Goal: Contribute content: Add original content to the website for others to see

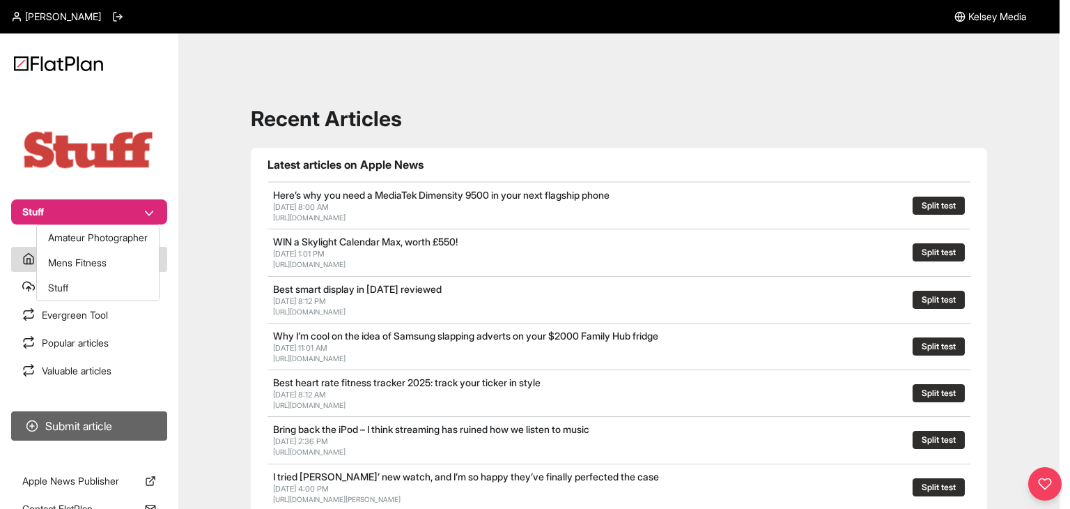
click at [134, 436] on nav "Stuff Latest articles Submitted articles Evergreen Tool Popular articles Valuab…" at bounding box center [89, 254] width 178 height 509
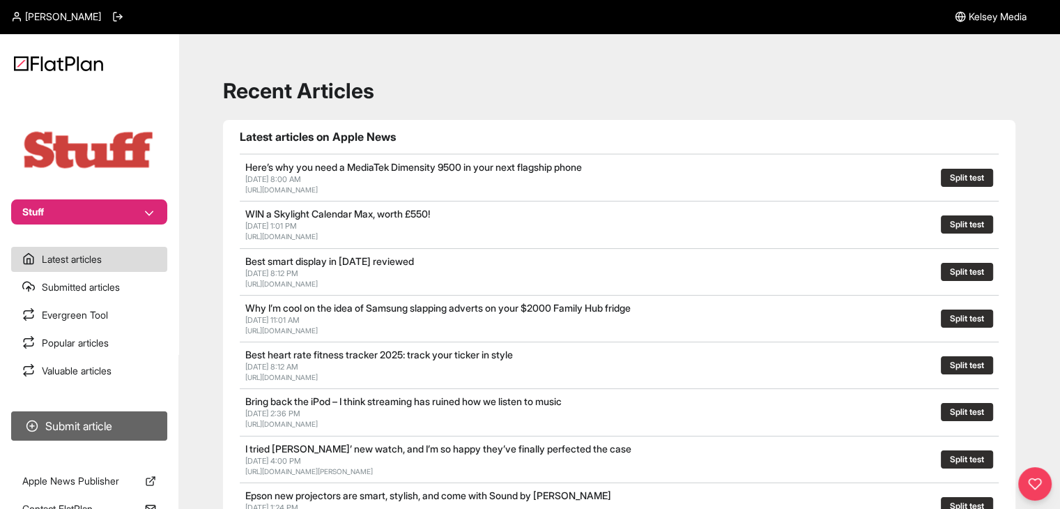
click at [151, 416] on button "Submit article" at bounding box center [89, 425] width 156 height 29
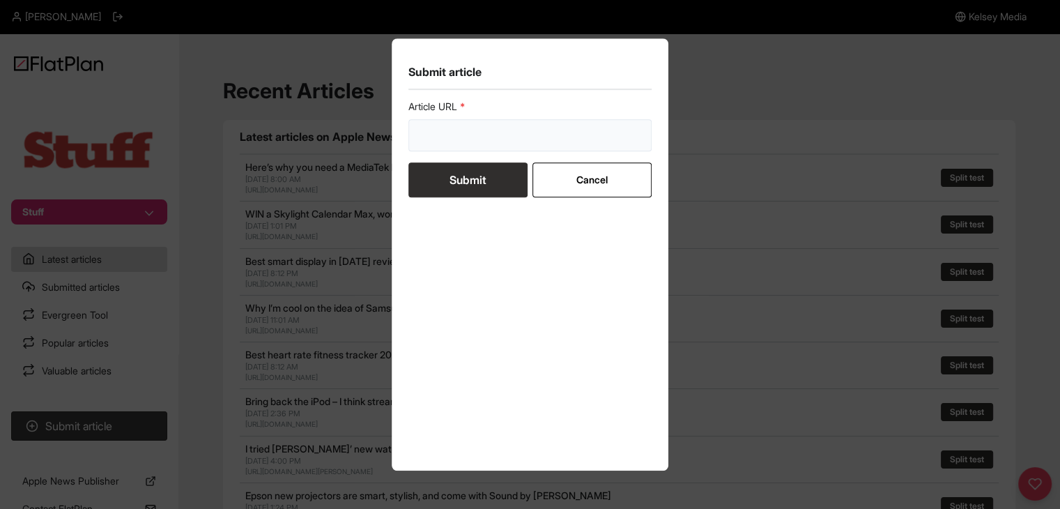
click at [507, 139] on input "url" at bounding box center [530, 135] width 244 height 32
paste input "https://www.stuff.tv/review/huawei-watch-gt-6-pro-review/"
type input "https://www.stuff.tv/review/huawei-watch-gt-6-pro-review/"
click at [489, 168] on button "Submit" at bounding box center [467, 179] width 119 height 35
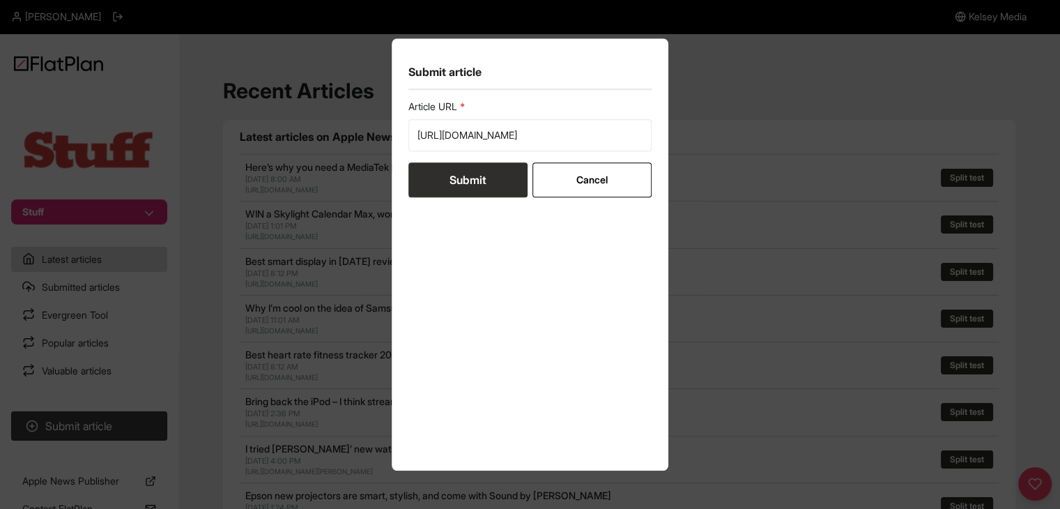
scroll to position [0, 0]
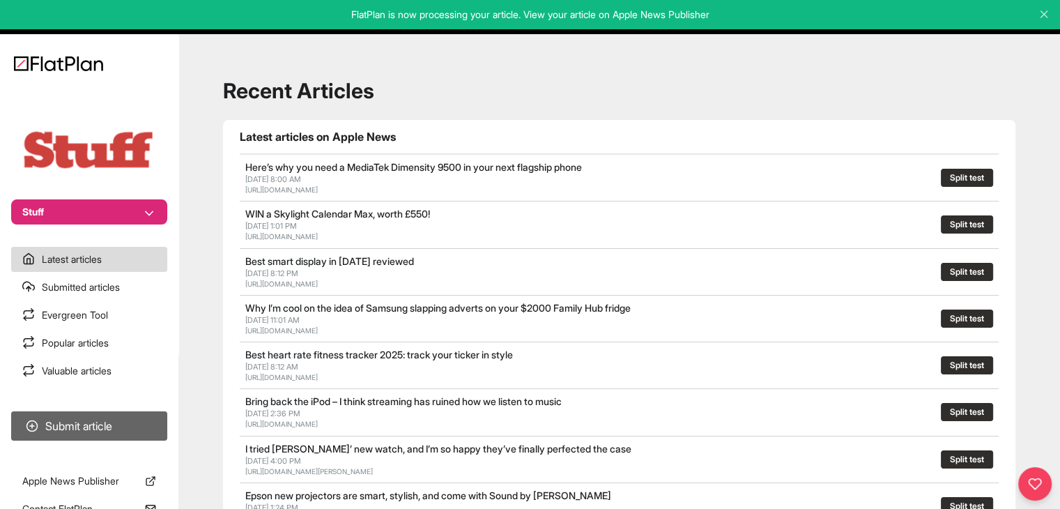
click at [108, 433] on button "Submit article" at bounding box center [89, 425] width 156 height 29
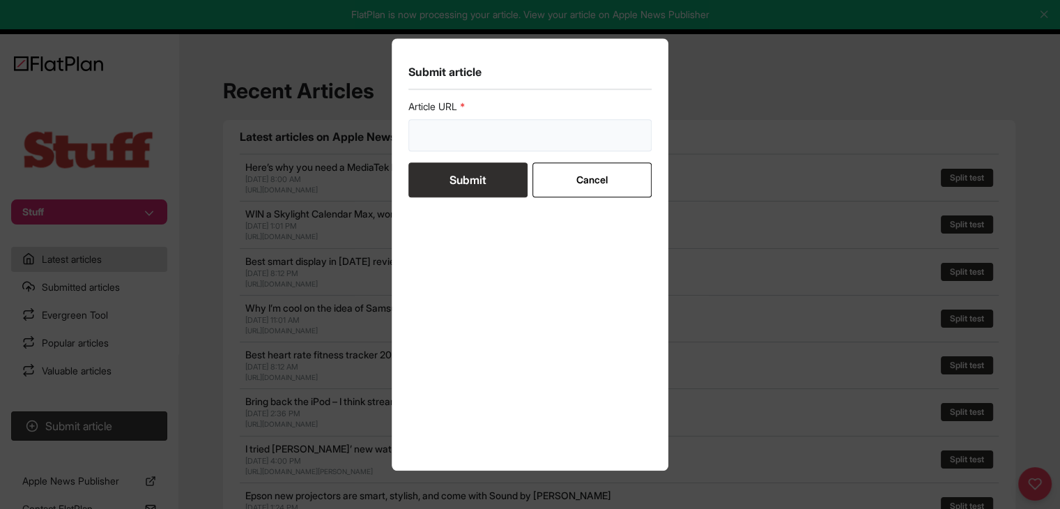
click at [455, 123] on input "url" at bounding box center [530, 135] width 244 height 32
paste input "https://www.stuff.tv/review/acer-predator-triton-14-ai-review/"
type input "https://www.stuff.tv/review/acer-predator-triton-14-ai-review/"
click at [460, 176] on button "Submit" at bounding box center [467, 179] width 119 height 35
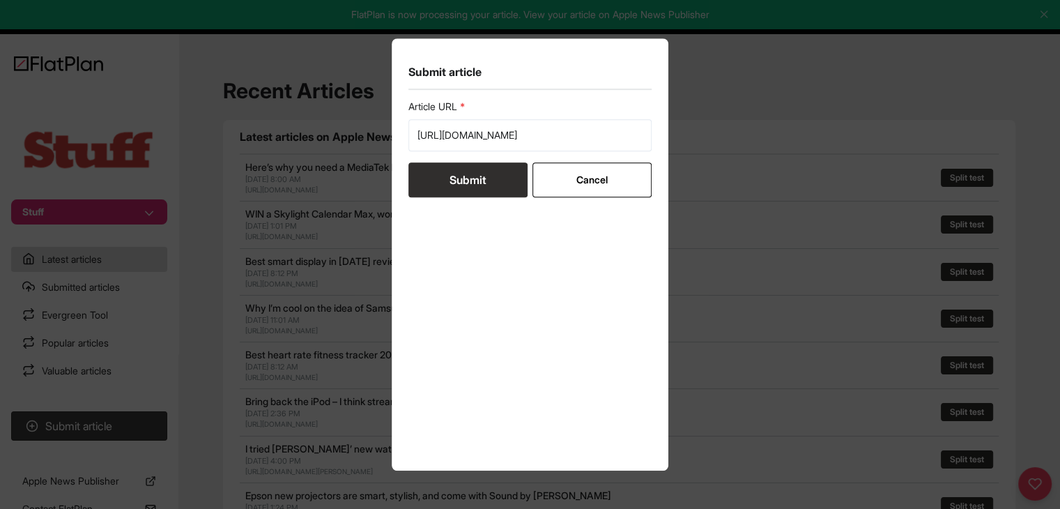
scroll to position [0, 0]
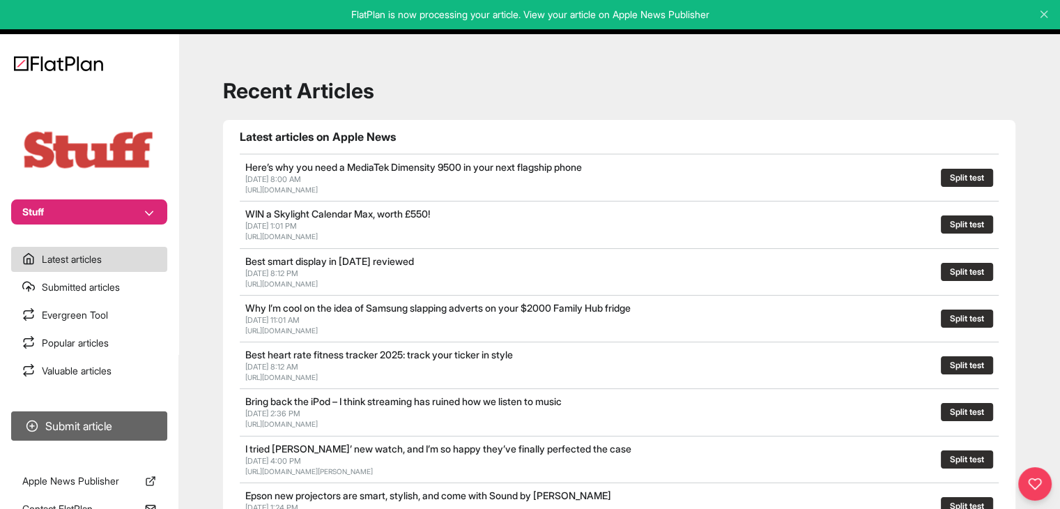
click at [122, 430] on button "Submit article" at bounding box center [89, 425] width 156 height 29
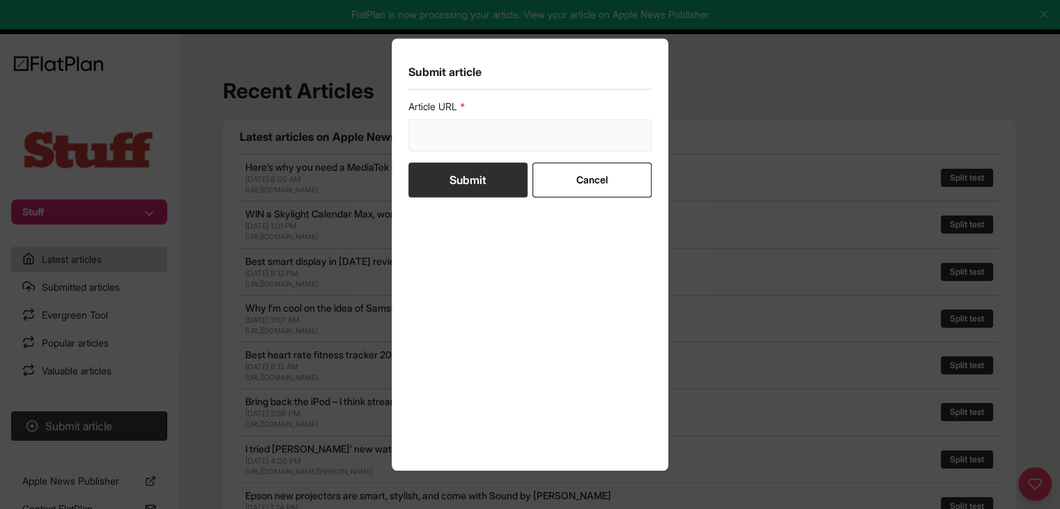
drag, startPoint x: 463, startPoint y: 146, endPoint x: 462, endPoint y: 162, distance: 16.7
click at [463, 146] on input "url" at bounding box center [530, 135] width 244 height 32
paste input "https://www.stuff.tv/features/best-ipad/"
type input "https://www.stuff.tv/features/best-ipad/"
click at [461, 181] on button "Submit" at bounding box center [467, 179] width 119 height 35
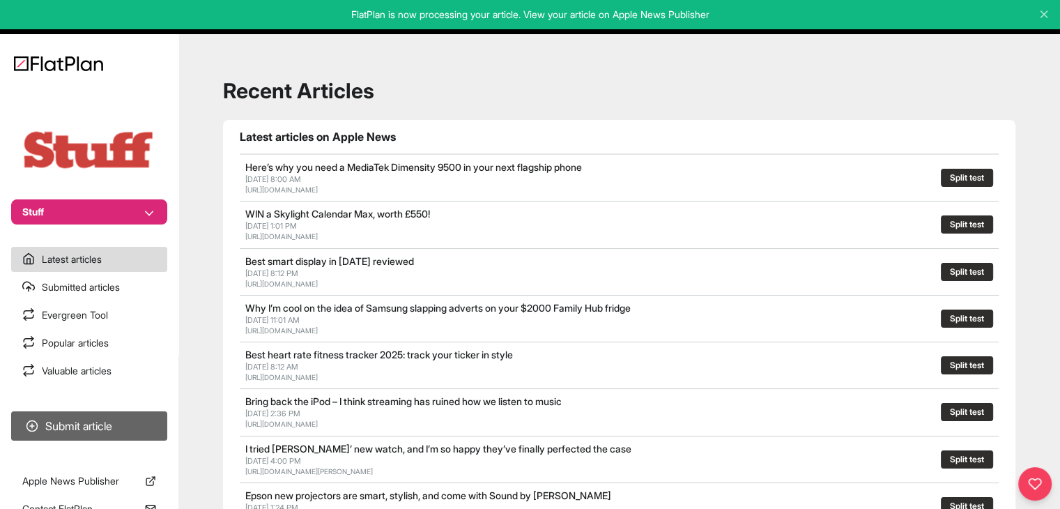
click at [54, 425] on button "Submit article" at bounding box center [89, 425] width 156 height 29
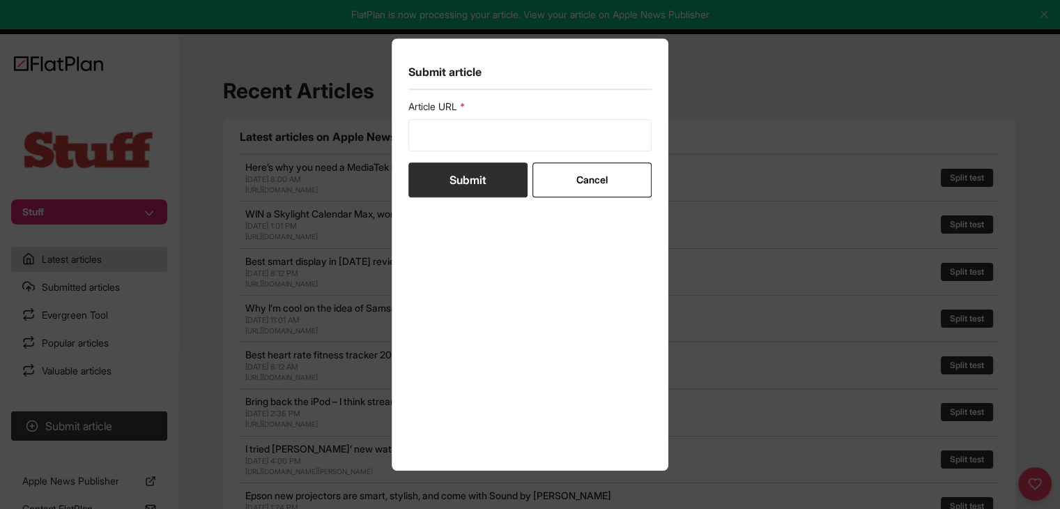
drag, startPoint x: 438, startPoint y: 155, endPoint x: 440, endPoint y: 148, distance: 7.3
click at [438, 153] on form "Article URL Submit Cancel" at bounding box center [530, 149] width 244 height 98
click at [440, 147] on input "url" at bounding box center [530, 135] width 244 height 32
paste input "https://www.stuff.tv/features/best-cheap-phones-reviewed/"
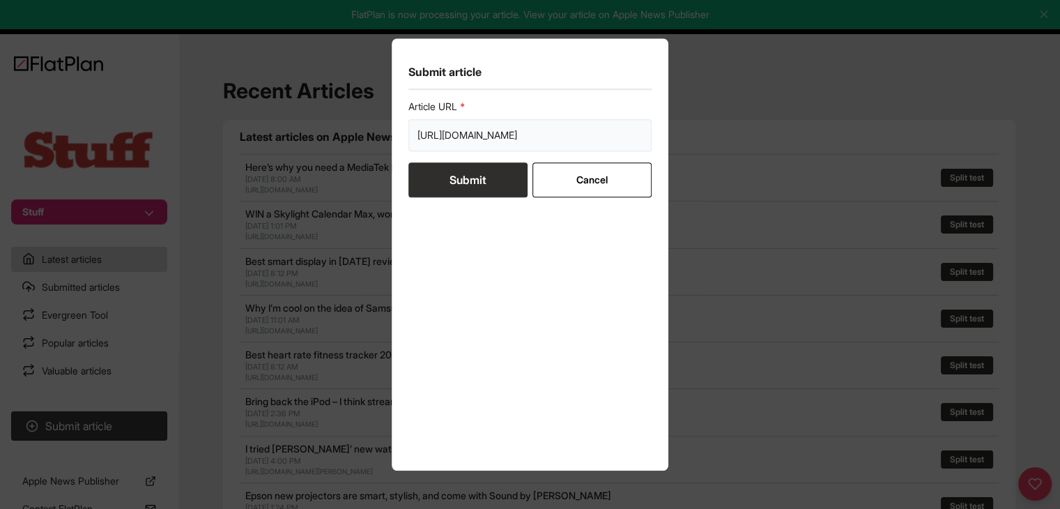
type input "https://www.stuff.tv/features/best-cheap-phones-reviewed/"
click at [446, 172] on button "Submit" at bounding box center [467, 179] width 119 height 35
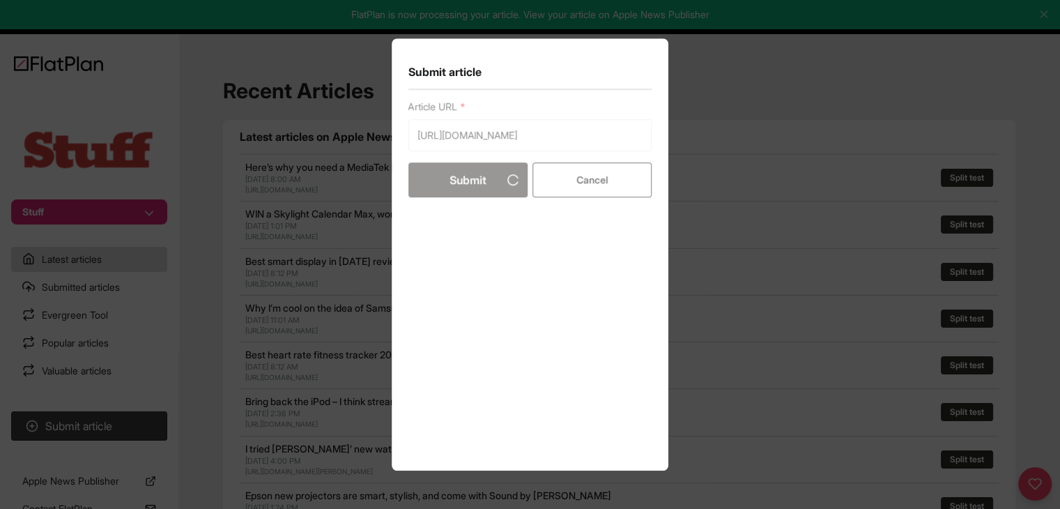
scroll to position [0, 0]
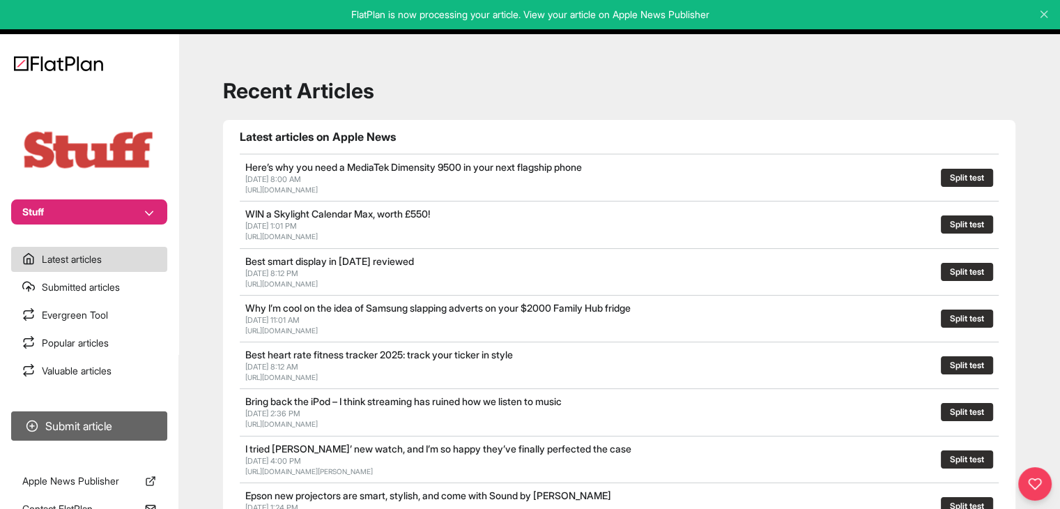
click at [145, 425] on button "Submit article" at bounding box center [89, 425] width 156 height 29
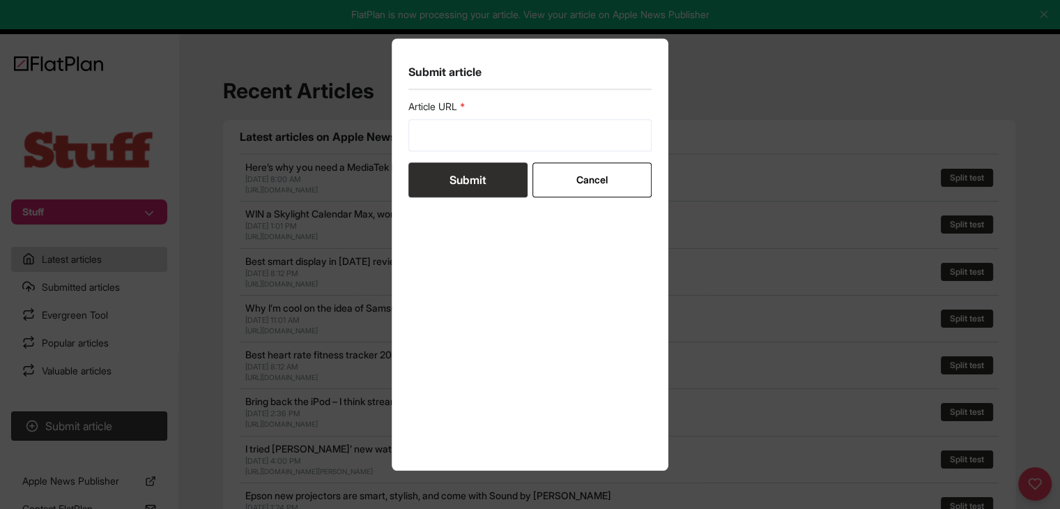
click at [502, 162] on button "Submit" at bounding box center [467, 179] width 119 height 35
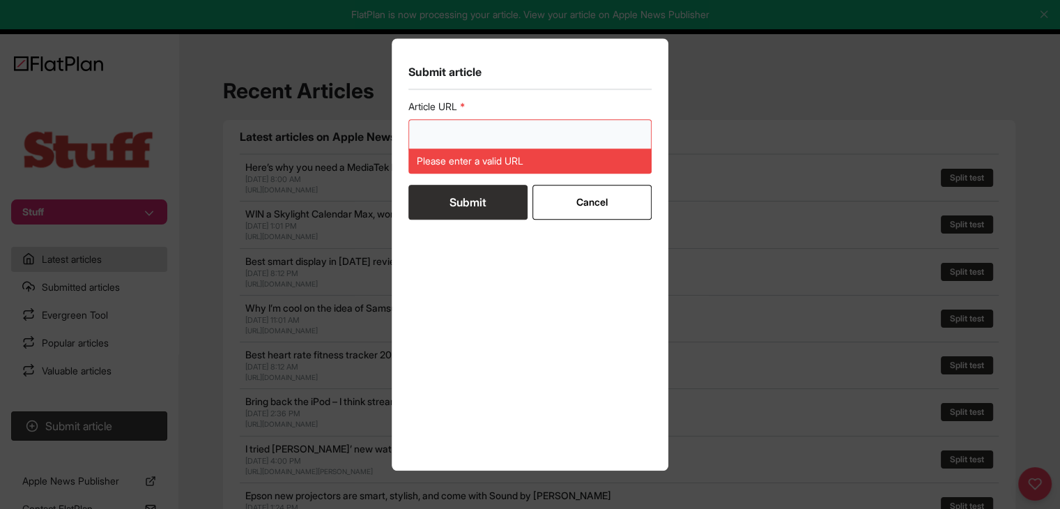
click at [502, 139] on input "url" at bounding box center [530, 135] width 244 height 32
paste input "https://www.stuff.tv/news/bring-back-the-ipod-i-think-streaming-has-ruined-how-…"
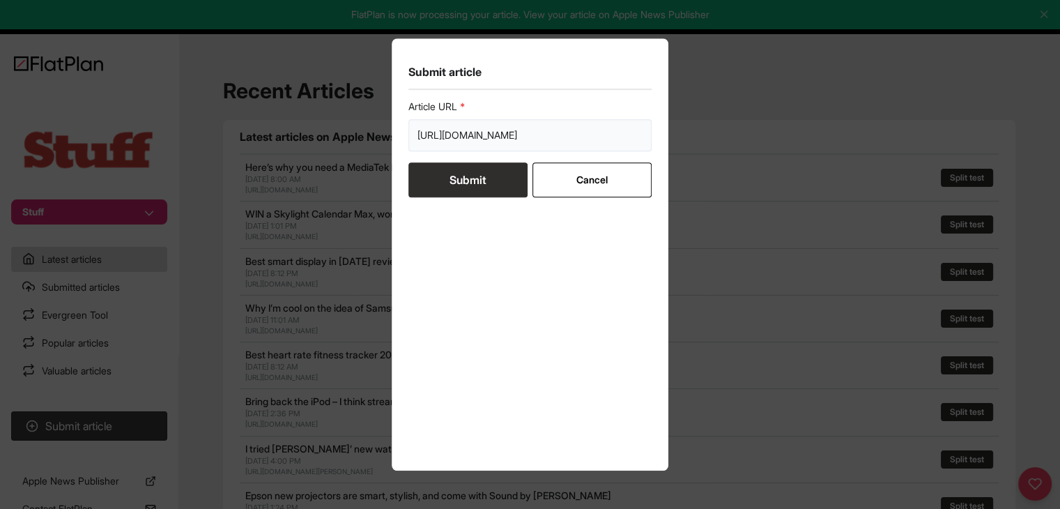
type input "https://www.stuff.tv/news/bring-back-the-ipod-i-think-streaming-has-ruined-how-…"
click at [484, 176] on button "Submit" at bounding box center [467, 179] width 119 height 35
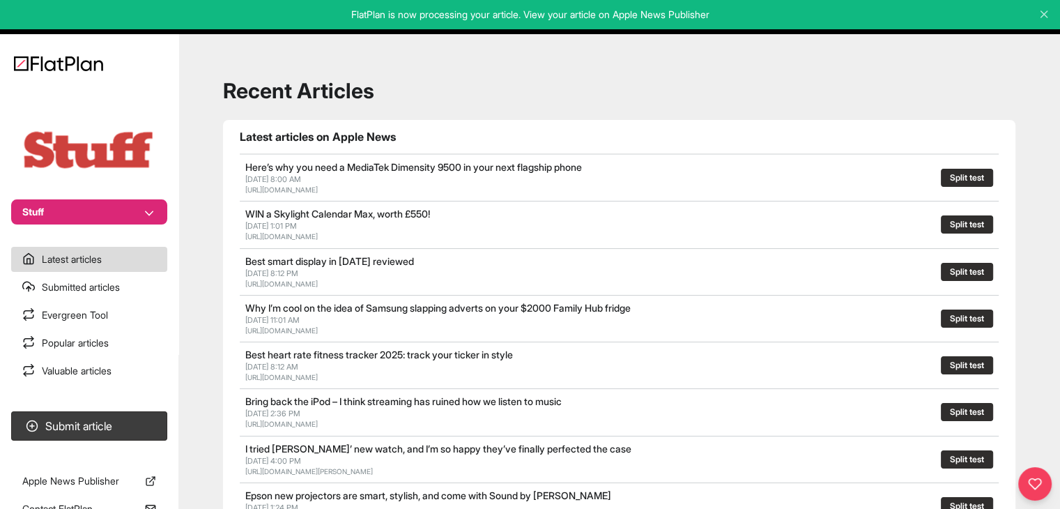
click at [128, 200] on button "Stuff" at bounding box center [89, 211] width 156 height 25
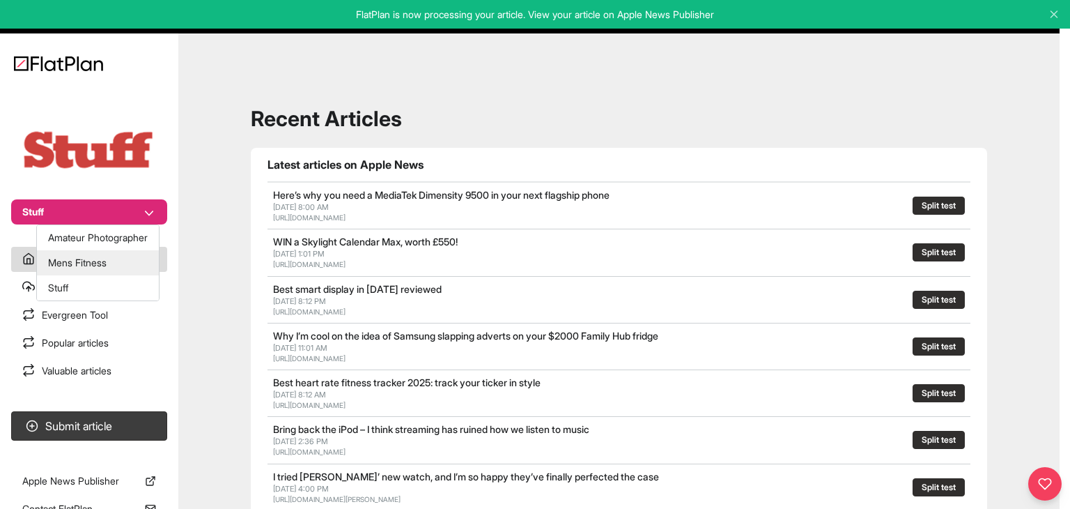
click at [123, 261] on button "Mens Fitness" at bounding box center [98, 262] width 122 height 25
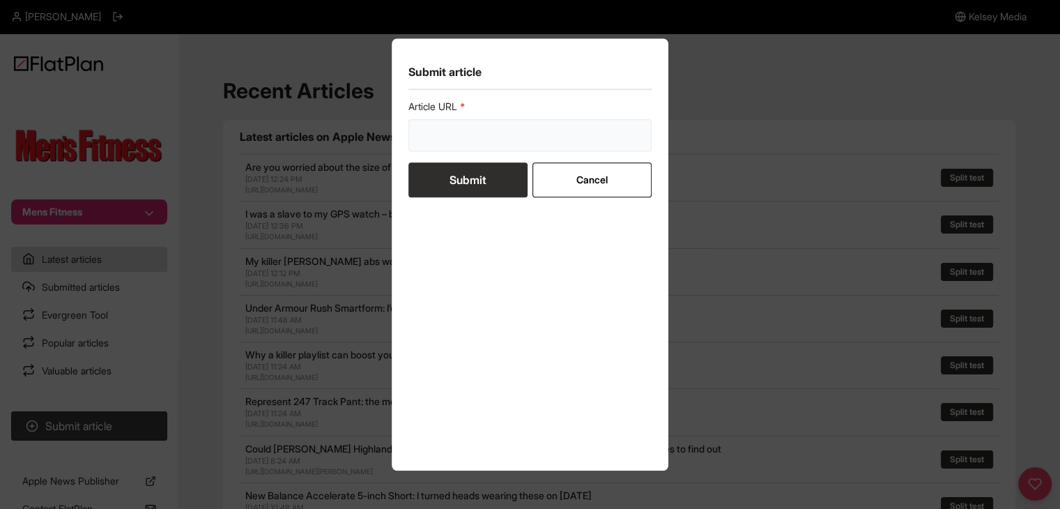
click at [455, 134] on input "url" at bounding box center [530, 135] width 244 height 32
click at [475, 143] on input "url" at bounding box center [530, 135] width 244 height 32
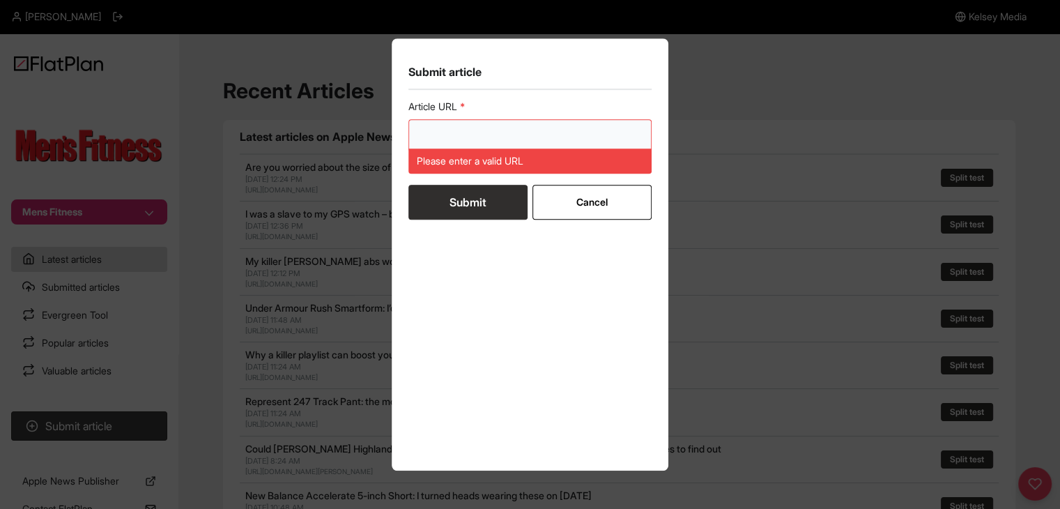
click at [477, 135] on input "url" at bounding box center [530, 135] width 244 height 32
paste input "https://mensfitness.co.uk/features/how-to-strength-train-50s-60s/"
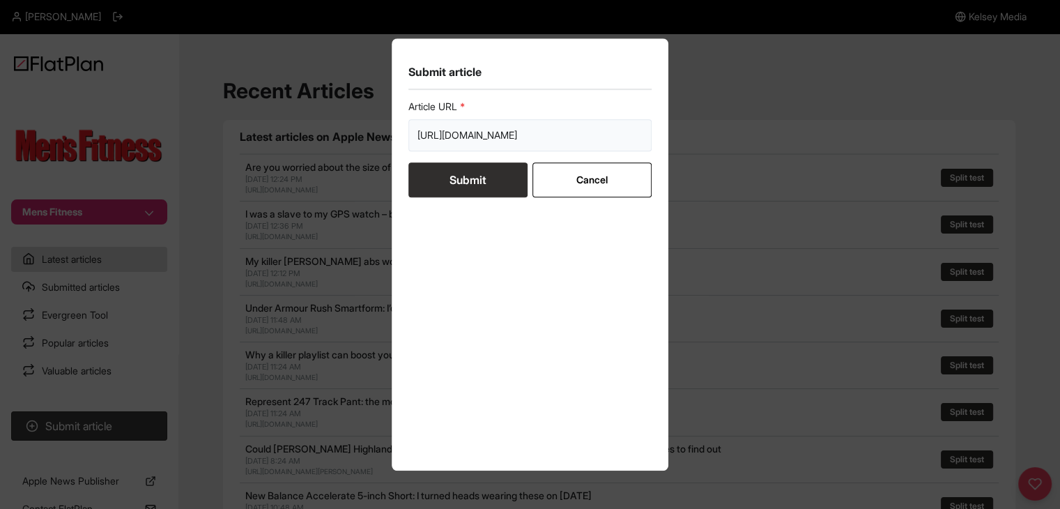
type input "https://mensfitness.co.uk/features/how-to-strength-train-50s-60s/"
click at [471, 185] on button "Submit" at bounding box center [467, 179] width 119 height 35
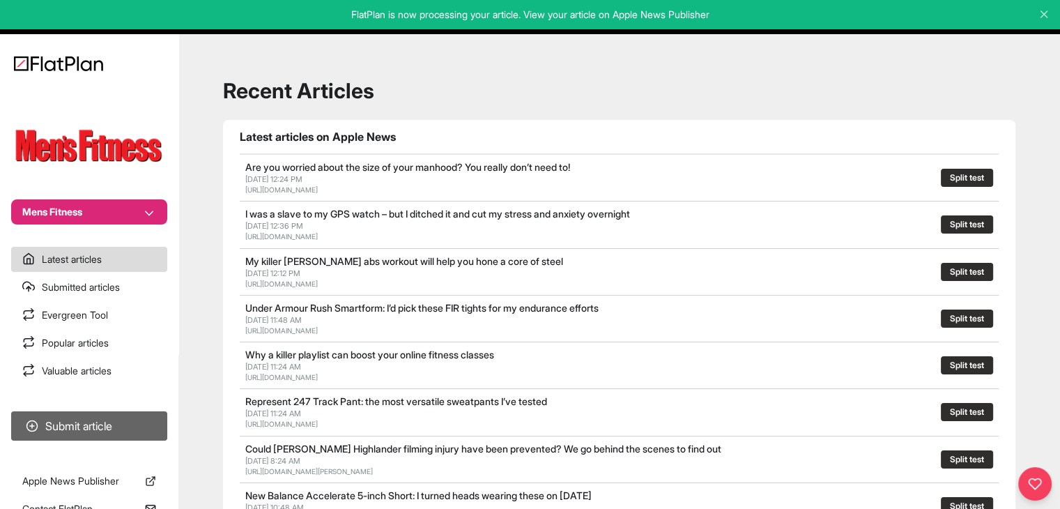
click at [134, 419] on button "Submit article" at bounding box center [89, 425] width 156 height 29
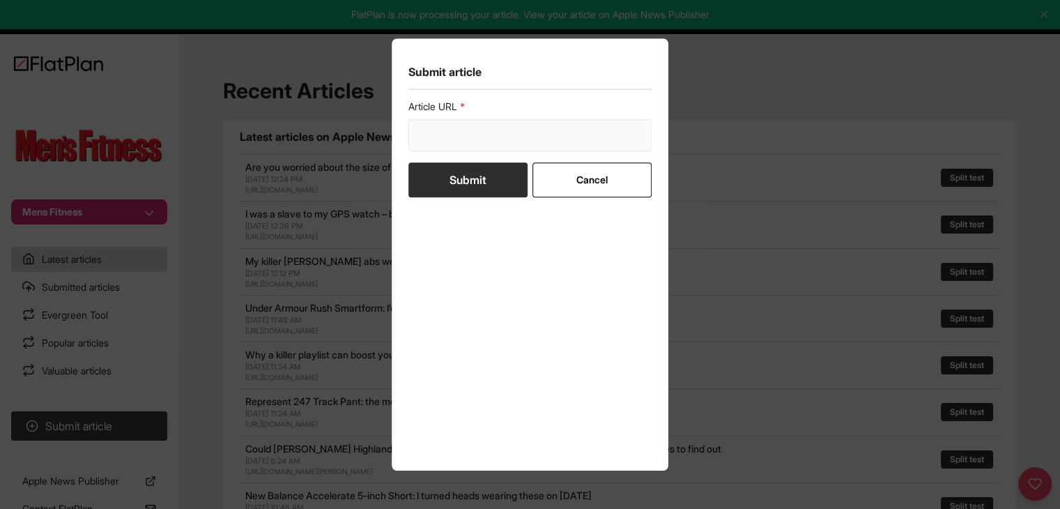
click at [585, 142] on input "url" at bounding box center [530, 135] width 244 height 32
paste input "https://mensfitness.co.uk/workouts/fat-loss-plan/"
type input "https://mensfitness.co.uk/workouts/fat-loss-plan/"
click at [482, 176] on button "Submit" at bounding box center [467, 179] width 119 height 35
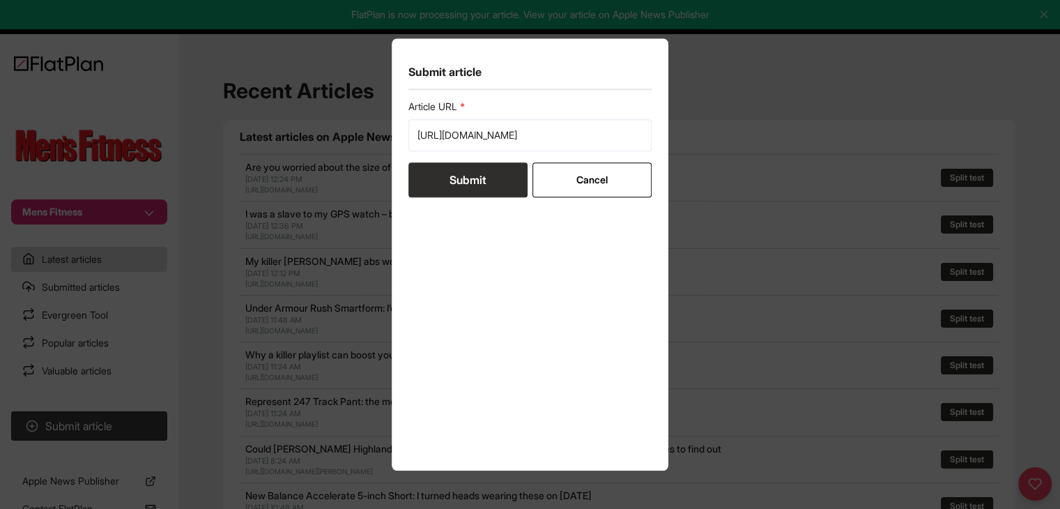
scroll to position [0, 0]
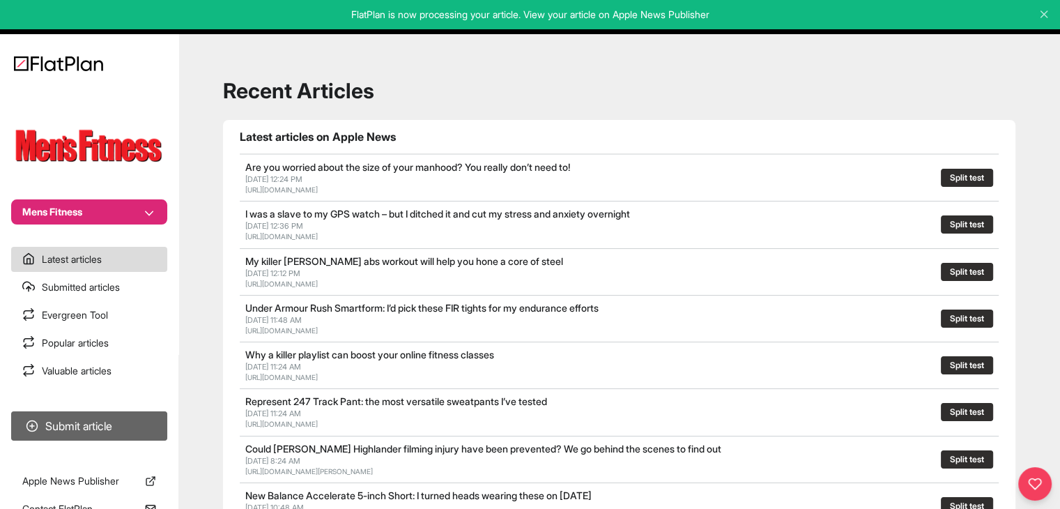
click at [82, 425] on button "Submit article" at bounding box center [89, 425] width 156 height 29
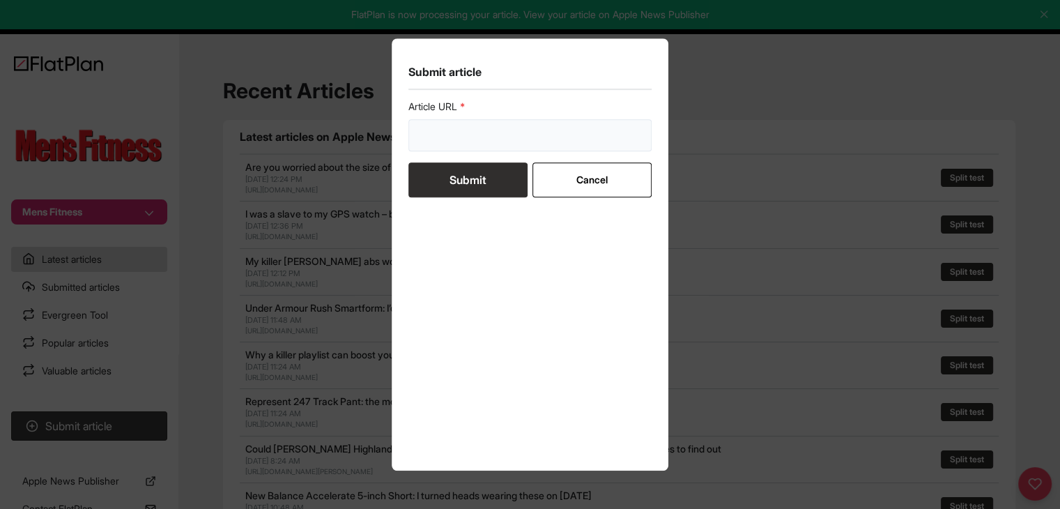
click at [442, 142] on input "url" at bounding box center [530, 135] width 244 height 32
paste input "https://mensfitness.co.uk/features/how-to-get-six-pack-abs/"
type input "https://mensfitness.co.uk/features/how-to-get-six-pack-abs/"
click at [447, 174] on button "Submit" at bounding box center [467, 179] width 119 height 35
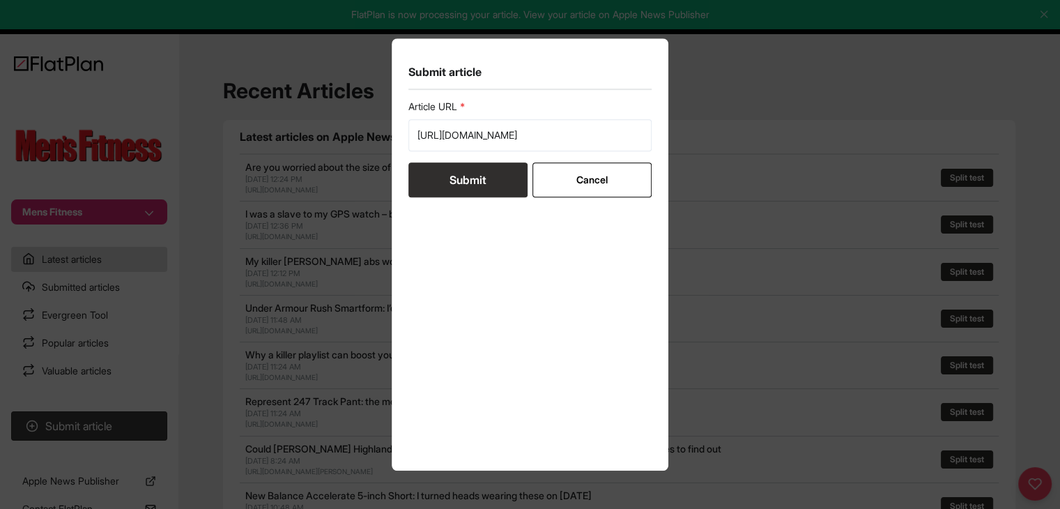
scroll to position [0, 0]
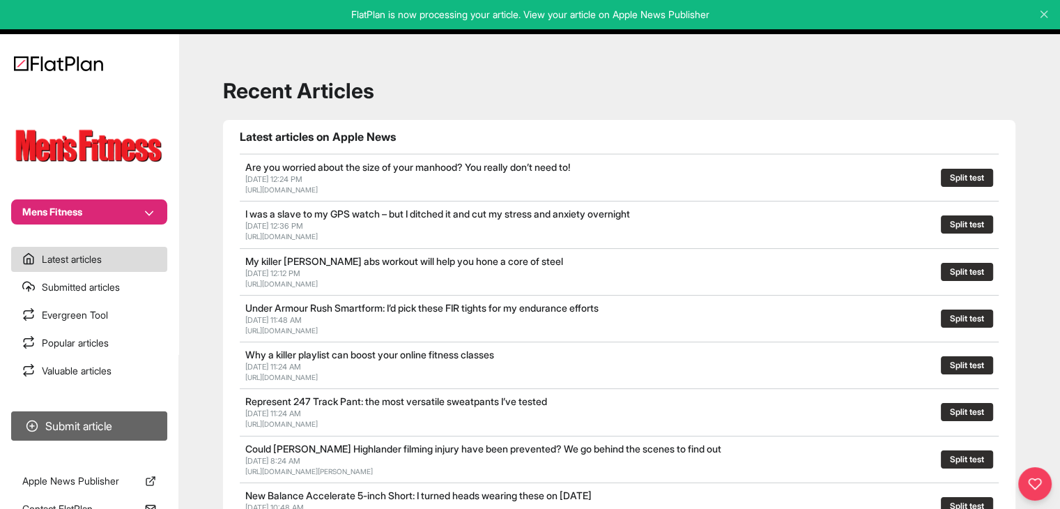
click at [135, 429] on button "Submit article" at bounding box center [89, 425] width 156 height 29
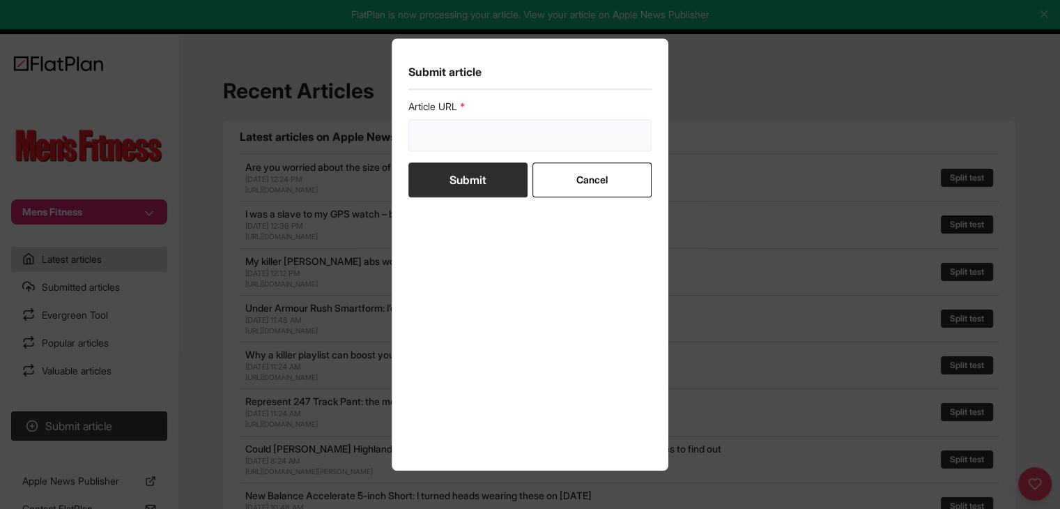
click at [440, 135] on input "url" at bounding box center [530, 135] width 244 height 32
paste input "https://mensfitness.co.uk/features/should-you-do-a-cool-down-after-running/"
type input "https://mensfitness.co.uk/features/should-you-do-a-cool-down-after-running/"
click at [442, 187] on button "Submit" at bounding box center [467, 179] width 119 height 35
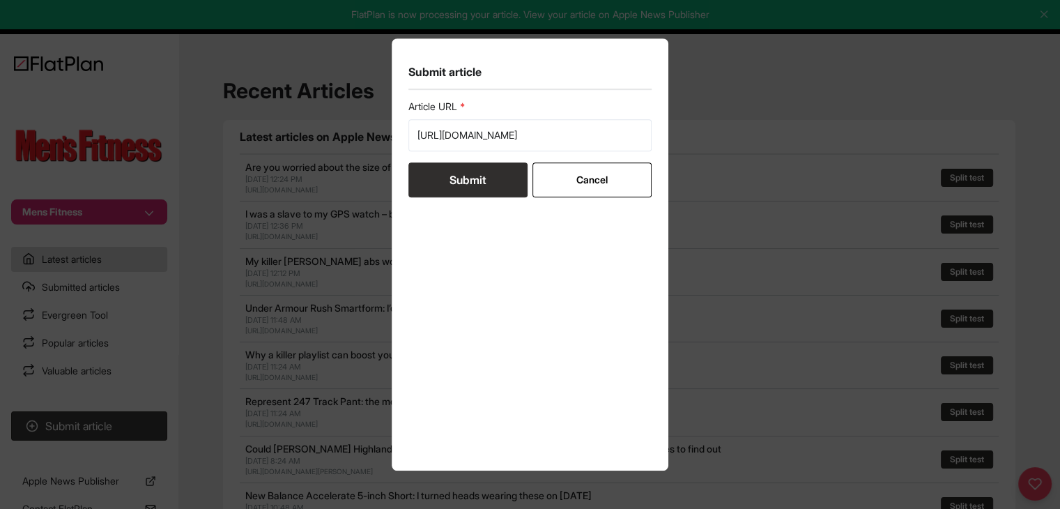
scroll to position [0, 0]
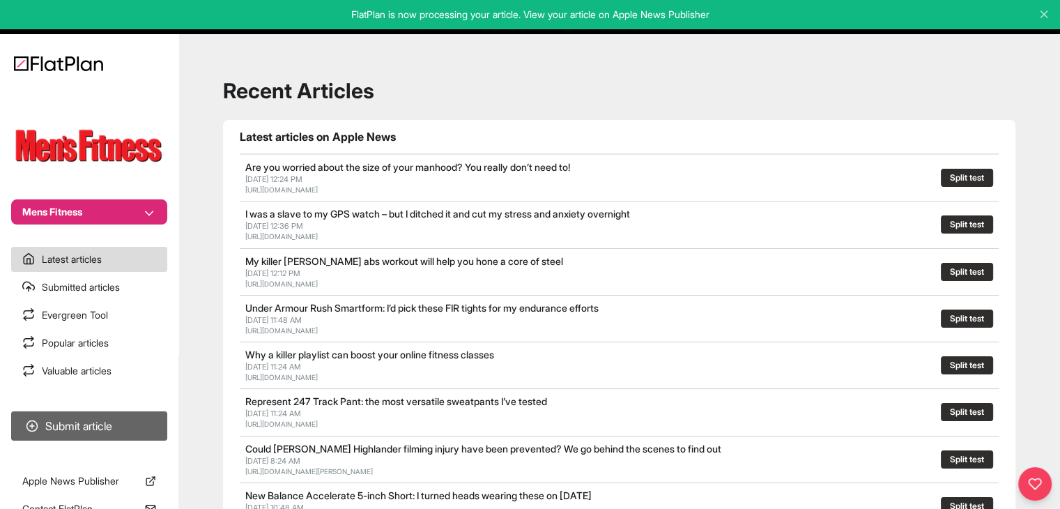
click at [141, 433] on button "Submit article" at bounding box center [89, 425] width 156 height 29
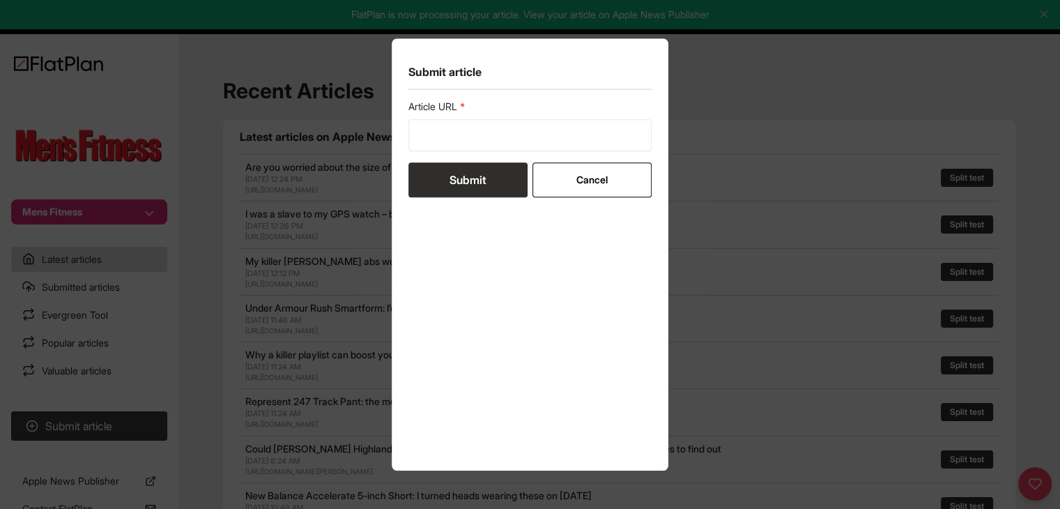
drag, startPoint x: 518, startPoint y: 118, endPoint x: 508, endPoint y: 130, distance: 15.8
click at [518, 118] on div "Article URL" at bounding box center [530, 126] width 244 height 52
click at [496, 140] on input "url" at bounding box center [530, 135] width 244 height 32
paste input "https://mensfitness.co.uk/workouts/quality-not-quantity-2/"
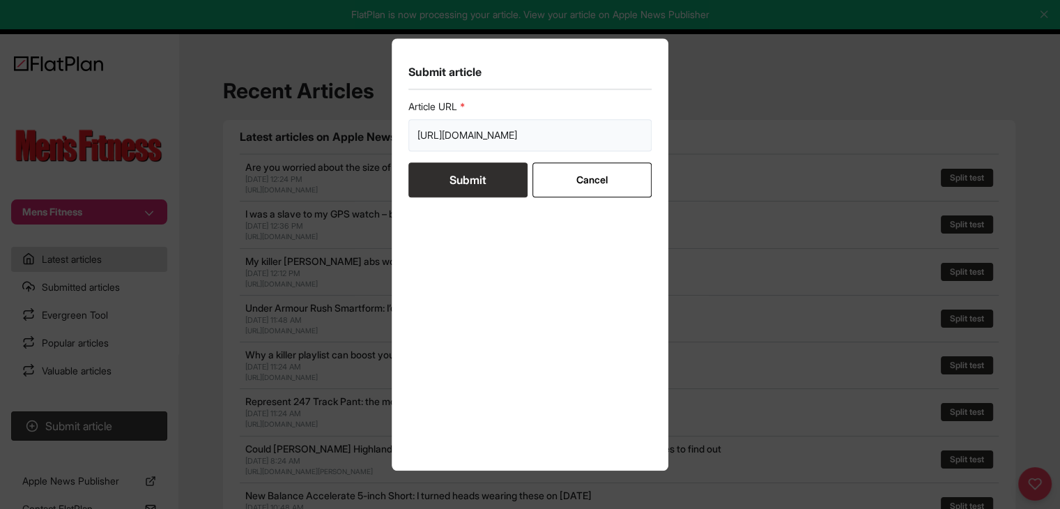
type input "https://mensfitness.co.uk/workouts/quality-not-quantity-2/"
click at [492, 177] on button "Submit" at bounding box center [467, 179] width 119 height 35
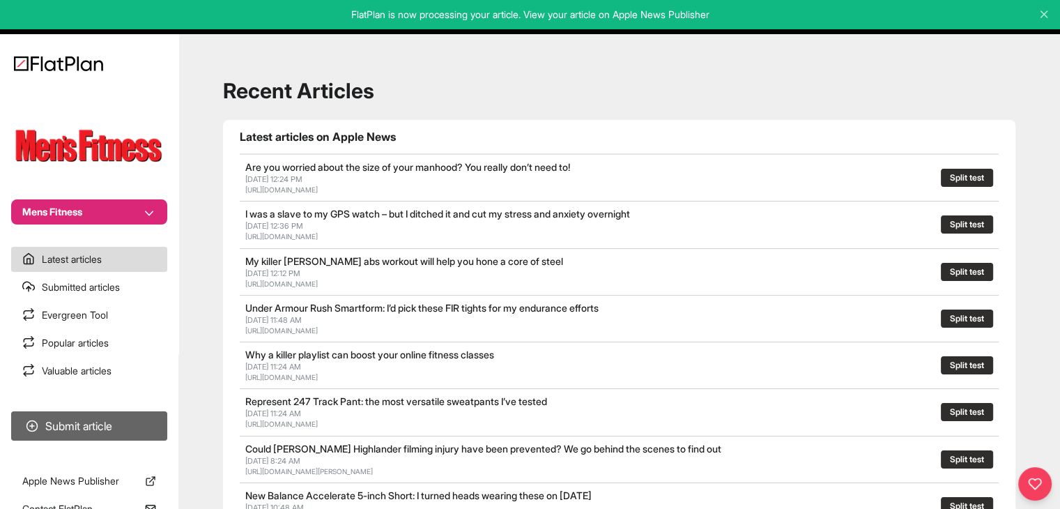
click at [130, 424] on button "Submit article" at bounding box center [89, 425] width 156 height 29
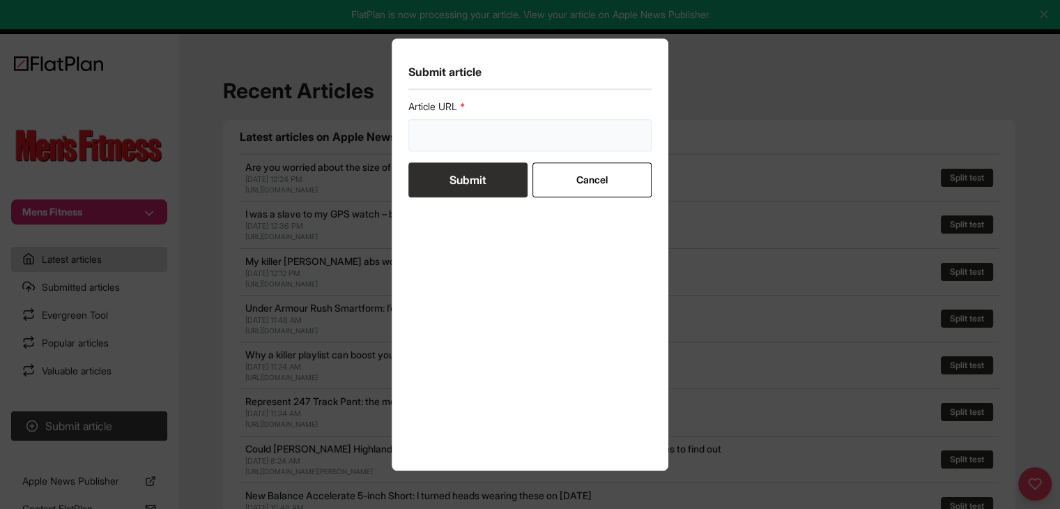
click at [459, 129] on input "url" at bounding box center [530, 135] width 244 height 32
paste input "https://mensfitness.co.uk/news/tennis-specific-exercises/"
type input "https://mensfitness.co.uk/news/tennis-specific-exercises/"
click at [468, 176] on button "Submit" at bounding box center [467, 179] width 119 height 35
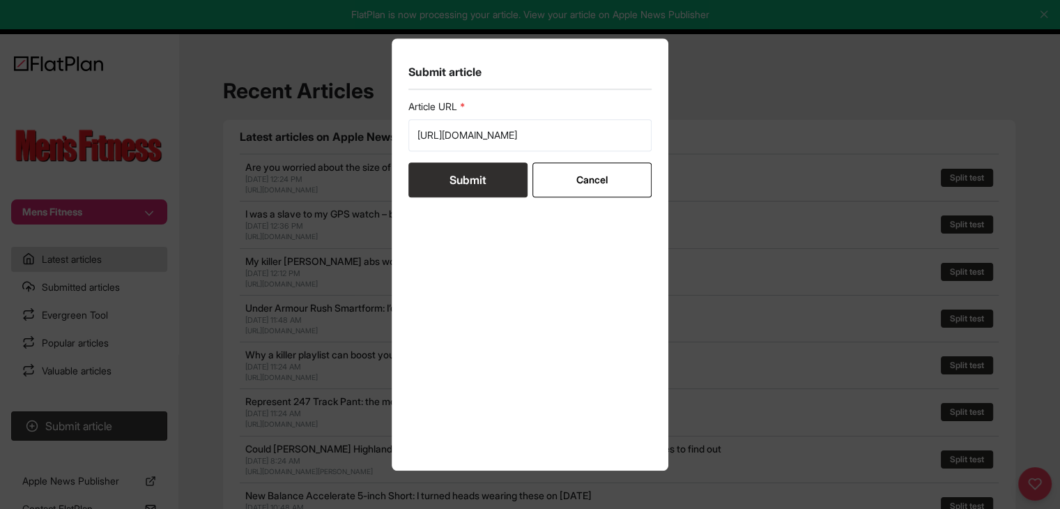
scroll to position [0, 0]
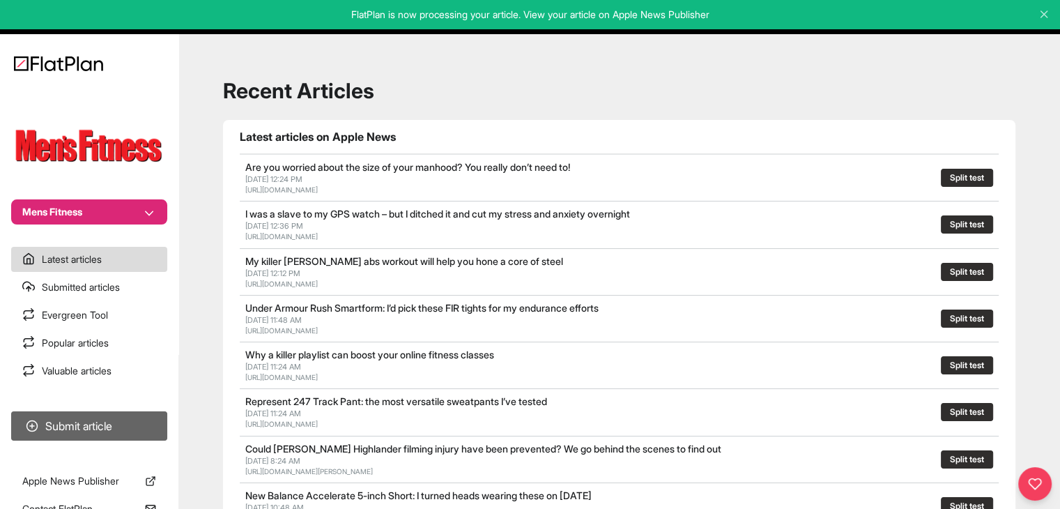
click at [139, 422] on button "Submit article" at bounding box center [89, 425] width 156 height 29
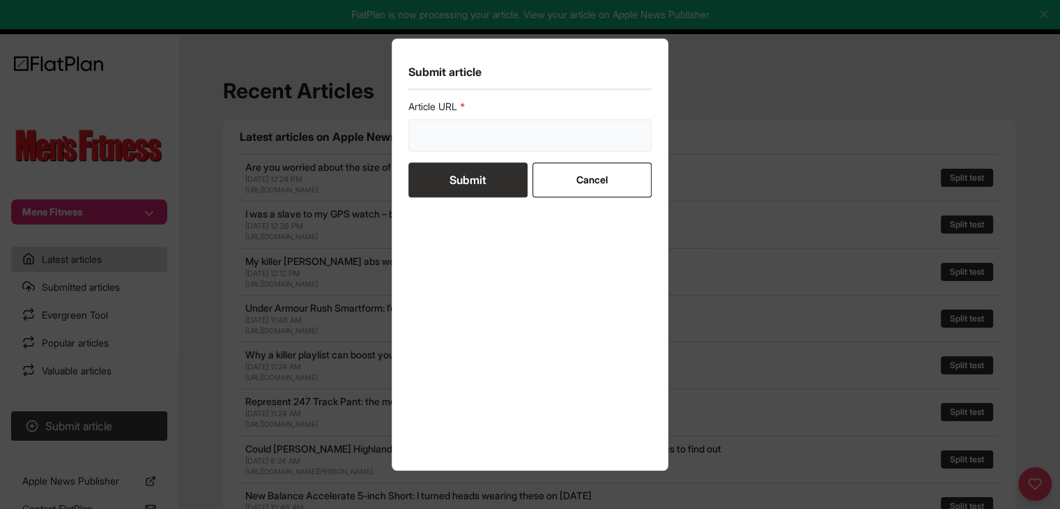
click at [500, 132] on input "url" at bounding box center [530, 135] width 244 height 32
paste input "https://mensfitness.co.uk/health/mental-health/6-morning-rituals-to-maintain-yo…"
type input "https://mensfitness.co.uk/health/mental-health/6-morning-rituals-to-maintain-yo…"
click at [484, 179] on button "Submit" at bounding box center [467, 179] width 119 height 35
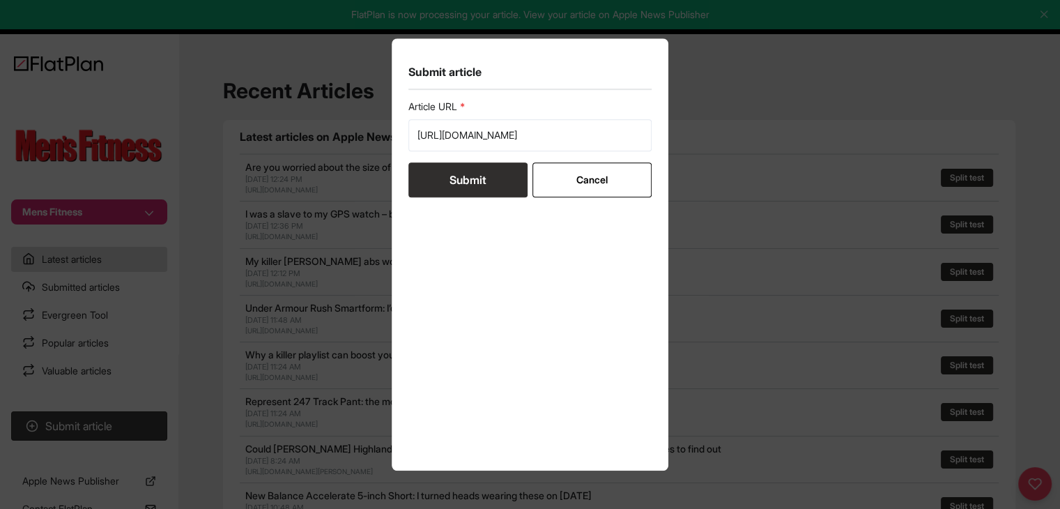
scroll to position [0, 0]
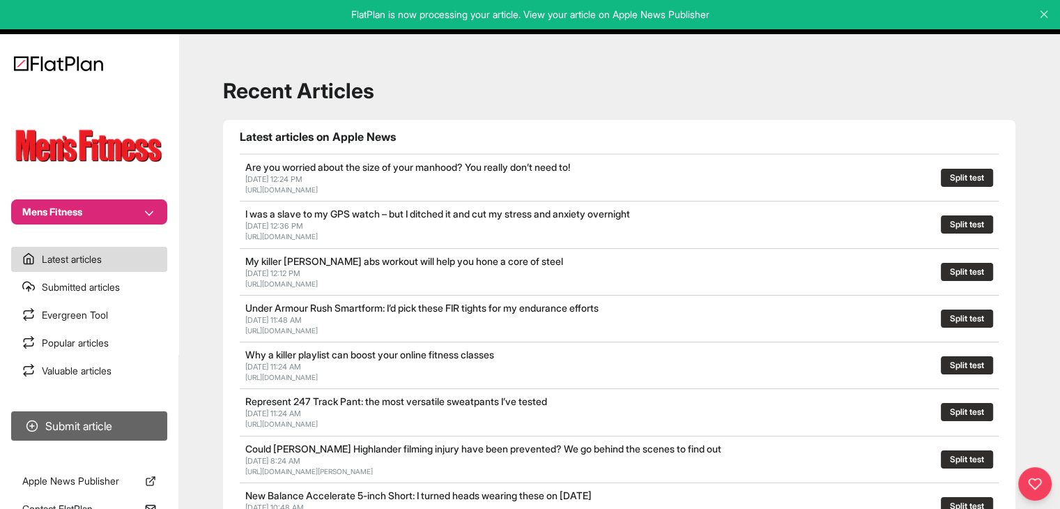
click at [139, 423] on button "Submit article" at bounding box center [89, 425] width 156 height 29
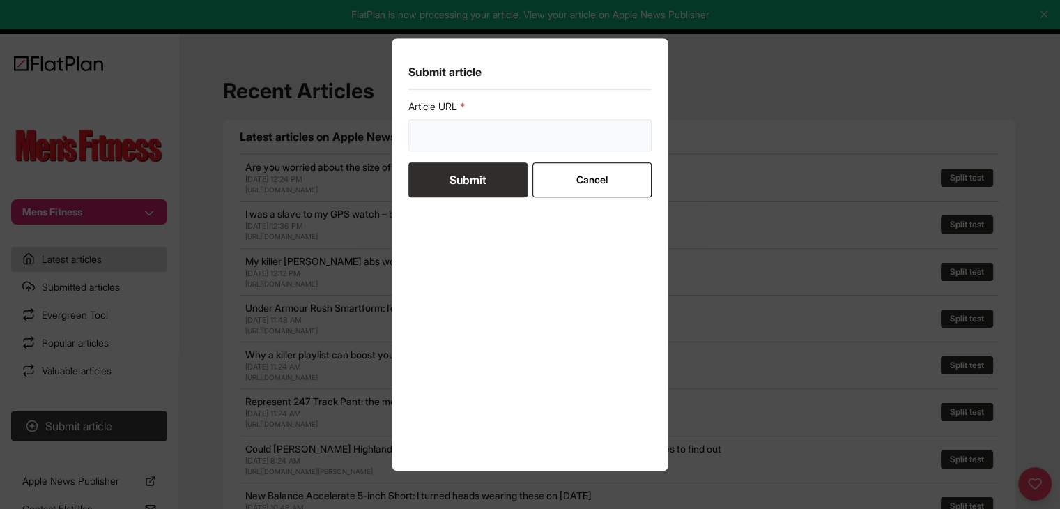
click at [438, 138] on input "url" at bounding box center [530, 135] width 244 height 32
paste input "https://mensfitness.co.uk/health/nutrition/what-is-clear-protein/"
type input "https://mensfitness.co.uk/health/nutrition/what-is-clear-protein/"
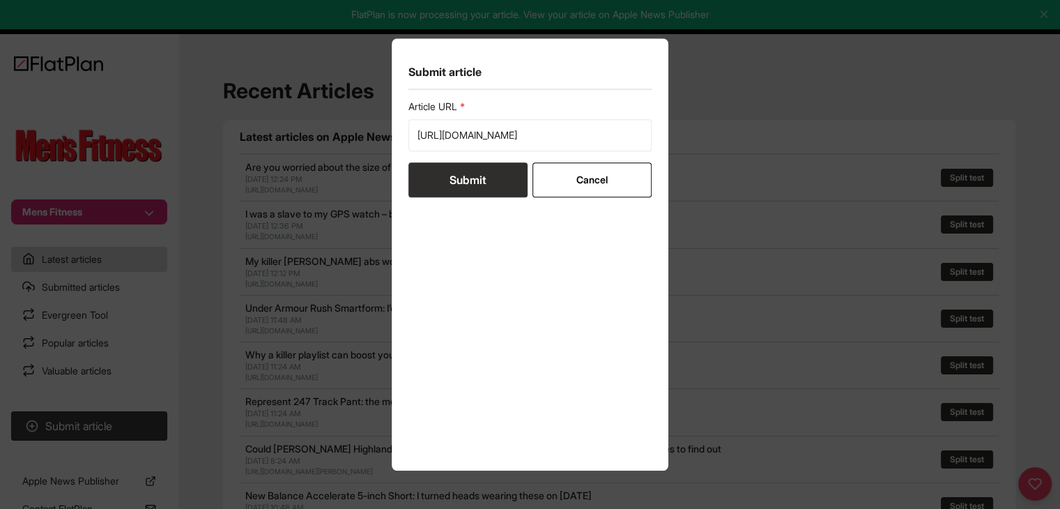
click at [449, 175] on button "Submit" at bounding box center [467, 179] width 119 height 35
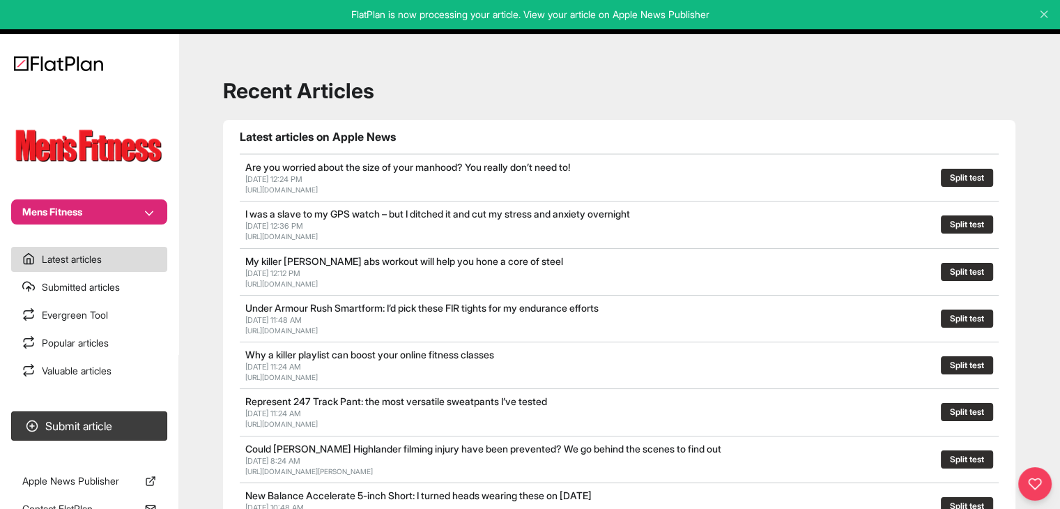
click at [123, 216] on button "Mens Fitness" at bounding box center [89, 211] width 156 height 25
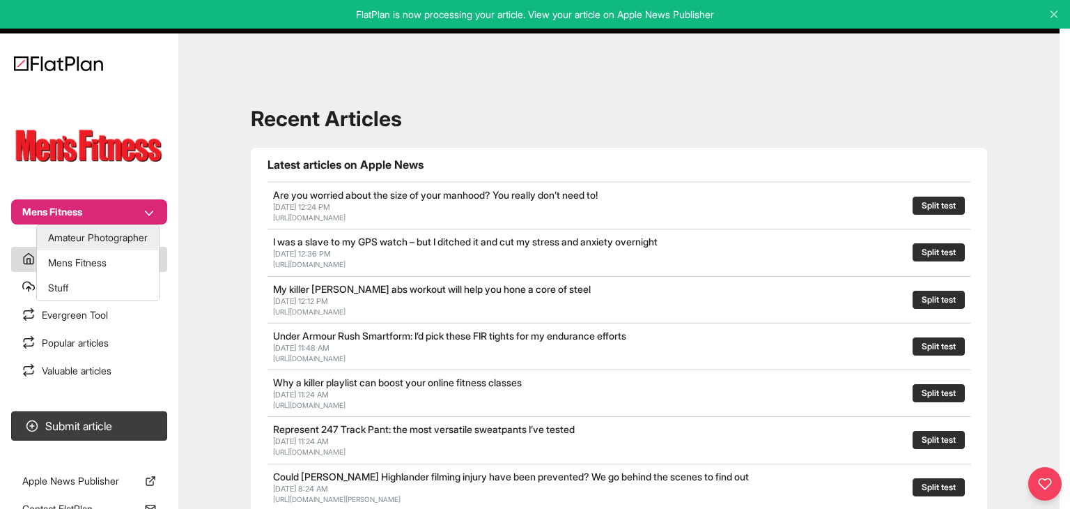
click at [111, 236] on button "Amateur Photographer" at bounding box center [98, 237] width 122 height 25
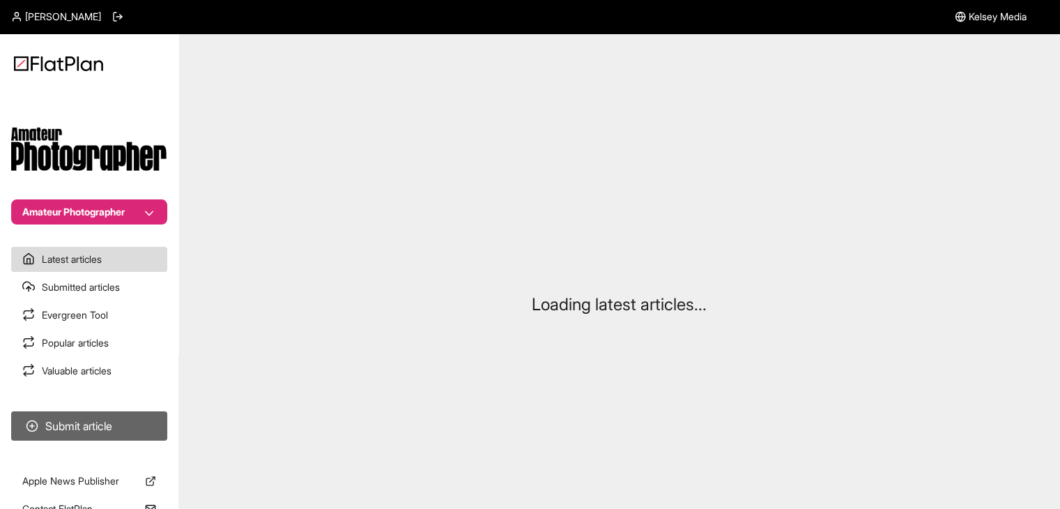
click at [144, 420] on button "Submit article" at bounding box center [89, 425] width 156 height 29
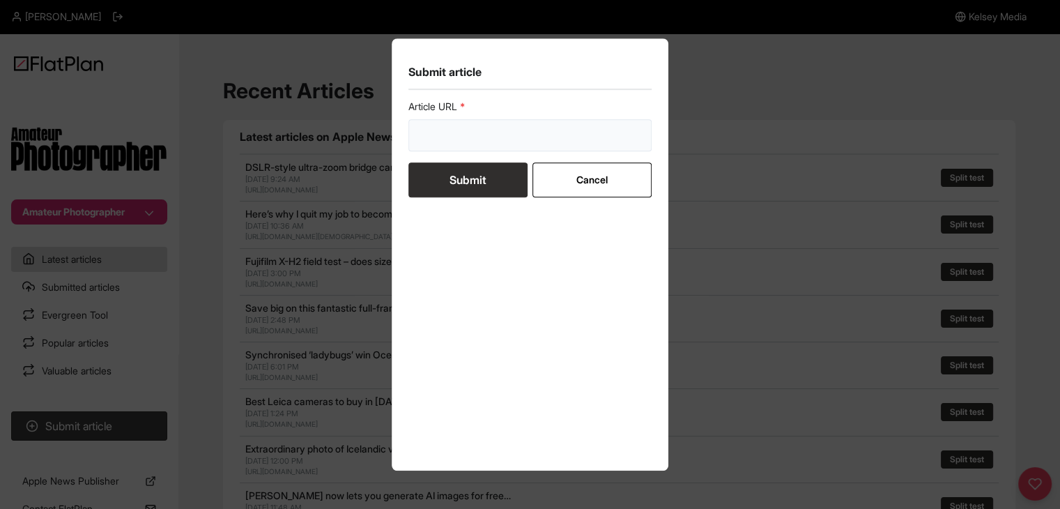
click at [530, 148] on input "url" at bounding box center [530, 135] width 244 height 32
paste input "https://amateurphotographer.com/buying-advice/the-worst-digital-cameras-ever-re…"
type input "https://amateurphotographer.com/buying-advice/the-worst-digital-cameras-ever-re…"
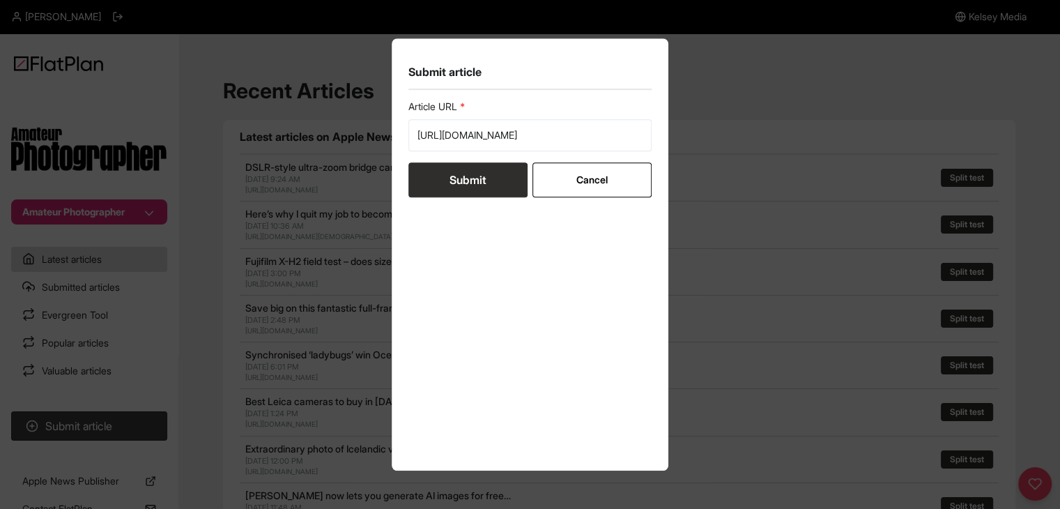
click at [493, 178] on button "Submit" at bounding box center [467, 179] width 119 height 35
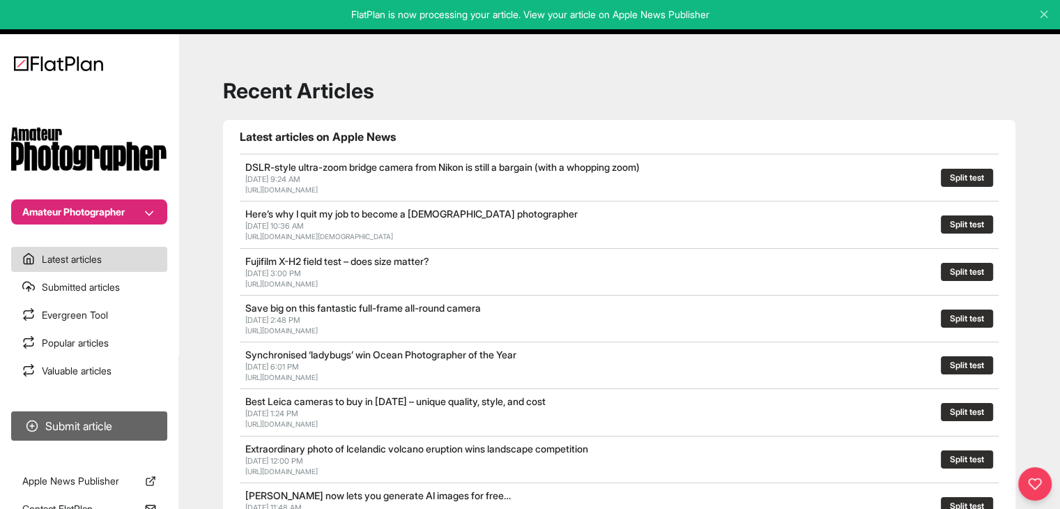
drag, startPoint x: 123, startPoint y: 410, endPoint x: 134, endPoint y: 413, distance: 10.8
click at [123, 410] on section "Submit article" at bounding box center [89, 426] width 178 height 40
click at [135, 414] on button "Submit article" at bounding box center [89, 425] width 156 height 29
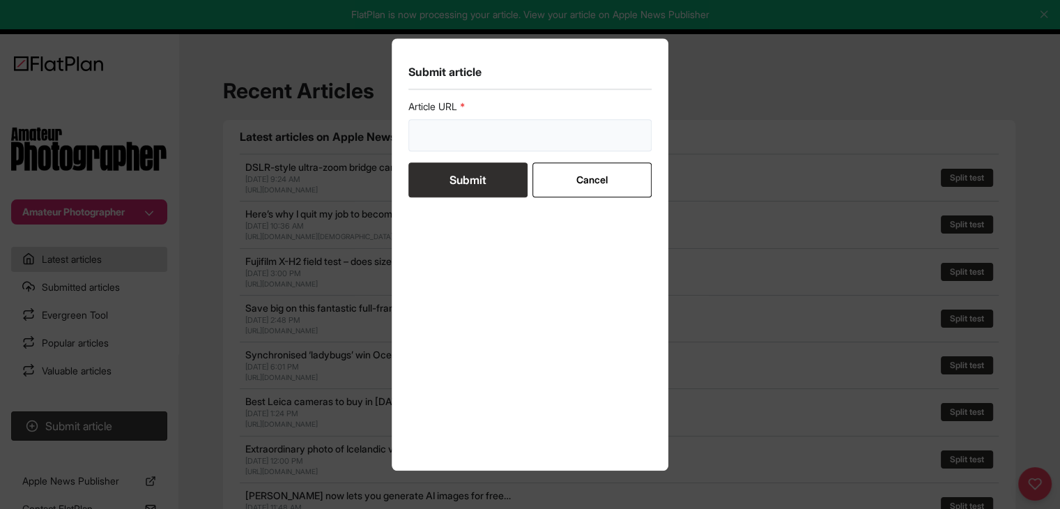
click at [600, 141] on input "url" at bounding box center [530, 135] width 244 height 32
paste input "[URL][DOMAIN_NAME][DEMOGRAPHIC_DATA]"
type input "[URL][DOMAIN_NAME][DEMOGRAPHIC_DATA]"
click at [479, 180] on button "Submit" at bounding box center [467, 179] width 119 height 35
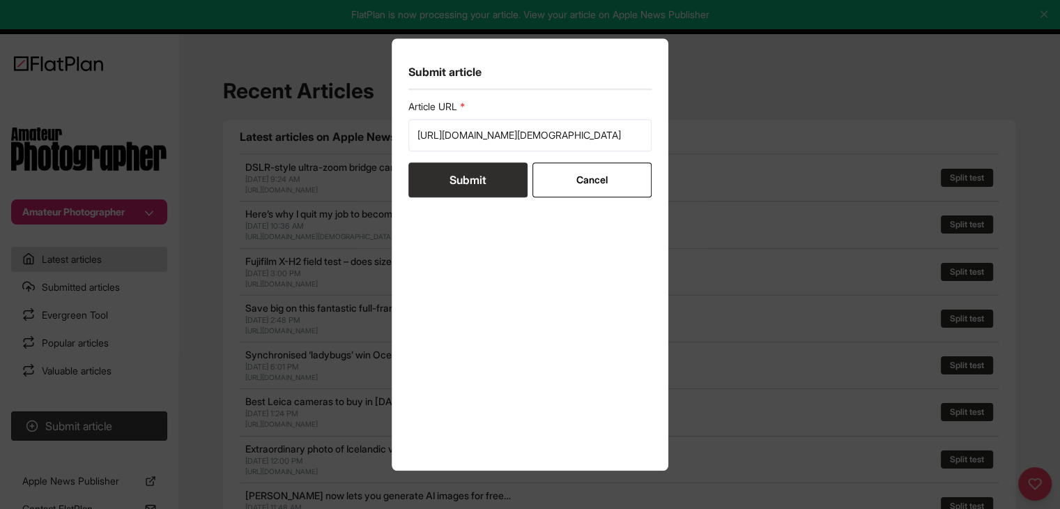
scroll to position [0, 0]
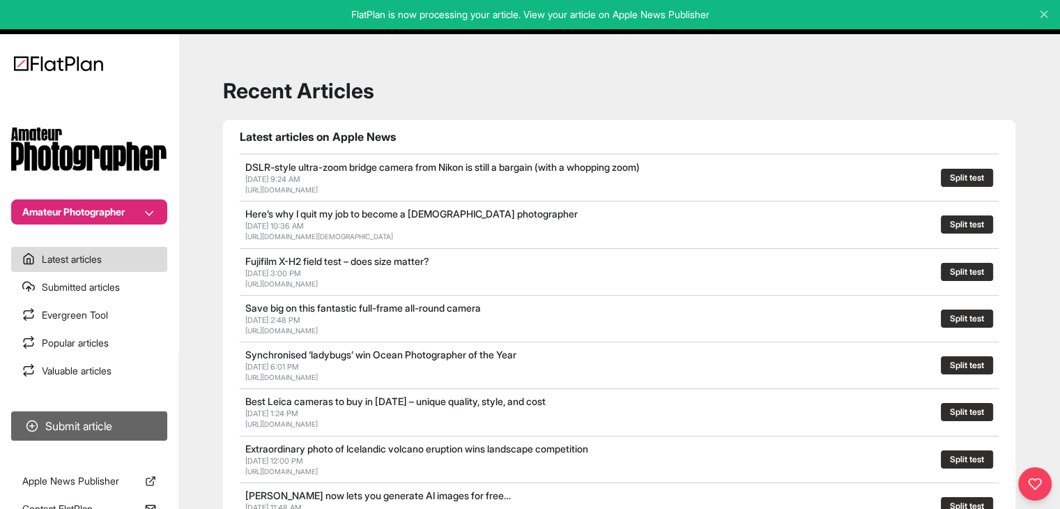
click at [156, 429] on button "Submit article" at bounding box center [89, 425] width 156 height 29
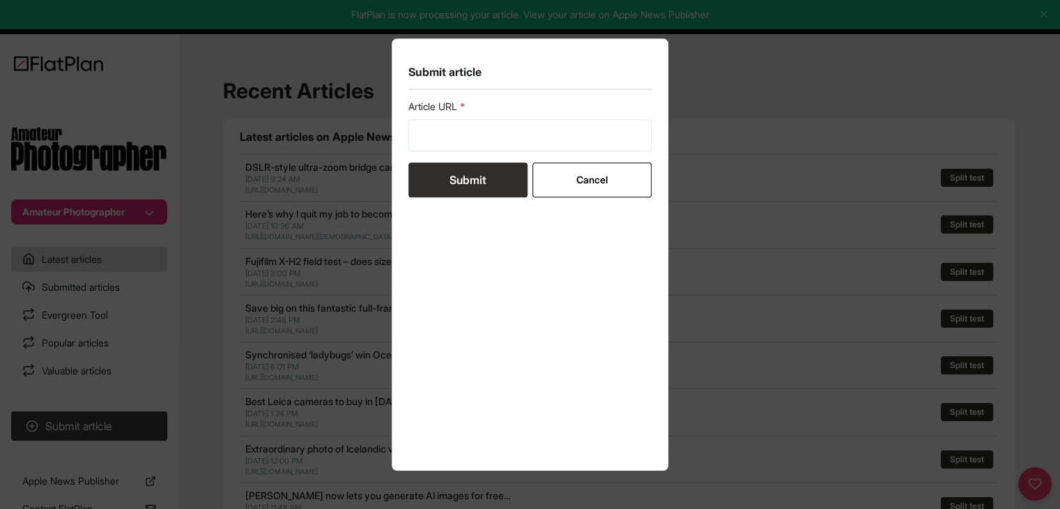
click at [452, 153] on form "Article URL Submit Cancel" at bounding box center [530, 149] width 244 height 98
click at [457, 132] on input "url" at bounding box center [530, 135] width 244 height 32
paste input "https://amateurphotographer.com/round-ups/best-photo-apps-for-phones/"
type input "https://amateurphotographer.com/round-ups/best-photo-apps-for-phones/"
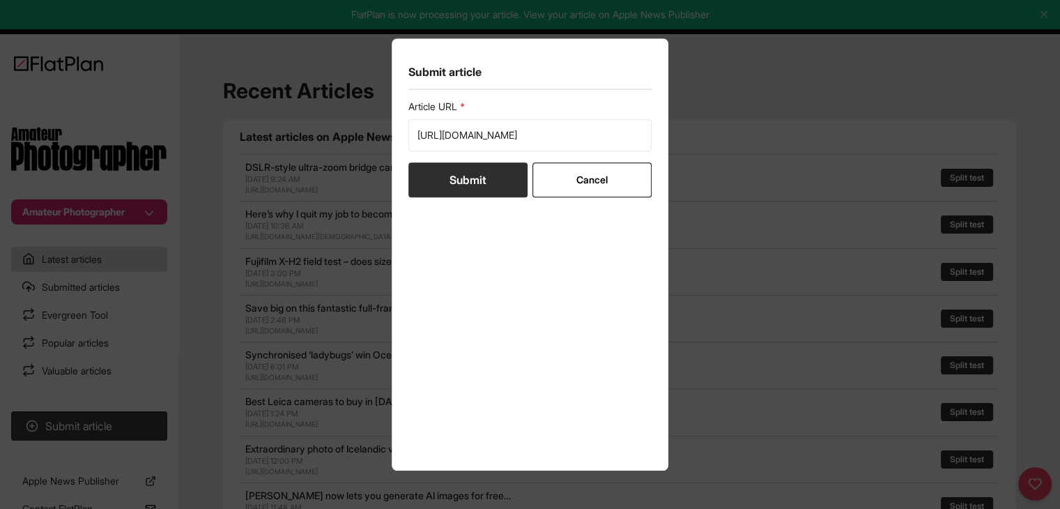
click at [455, 174] on button "Submit" at bounding box center [467, 179] width 119 height 35
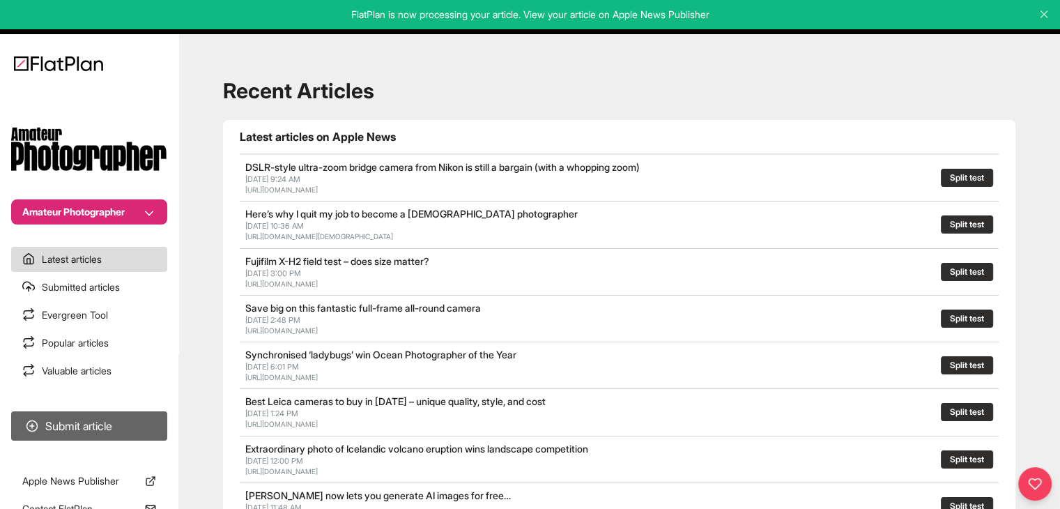
click at [142, 422] on button "Submit article" at bounding box center [89, 425] width 156 height 29
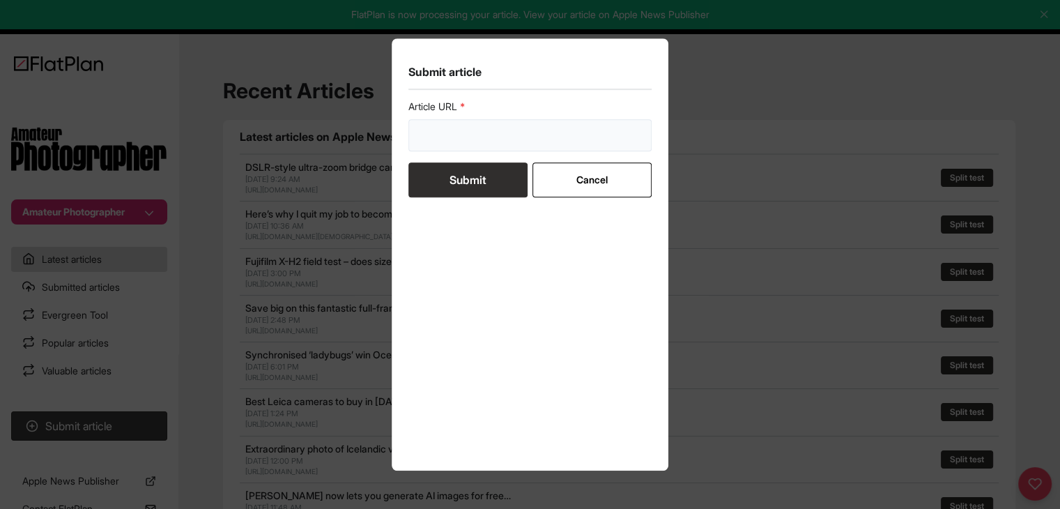
click at [417, 147] on input "url" at bounding box center [530, 135] width 244 height 32
paste input "https://amateurphotographer.com/technique/smartphones-for-street-photography/"
type input "https://amateurphotographer.com/technique/smartphones-for-street-photography/"
click at [433, 184] on button "Submit" at bounding box center [467, 179] width 119 height 35
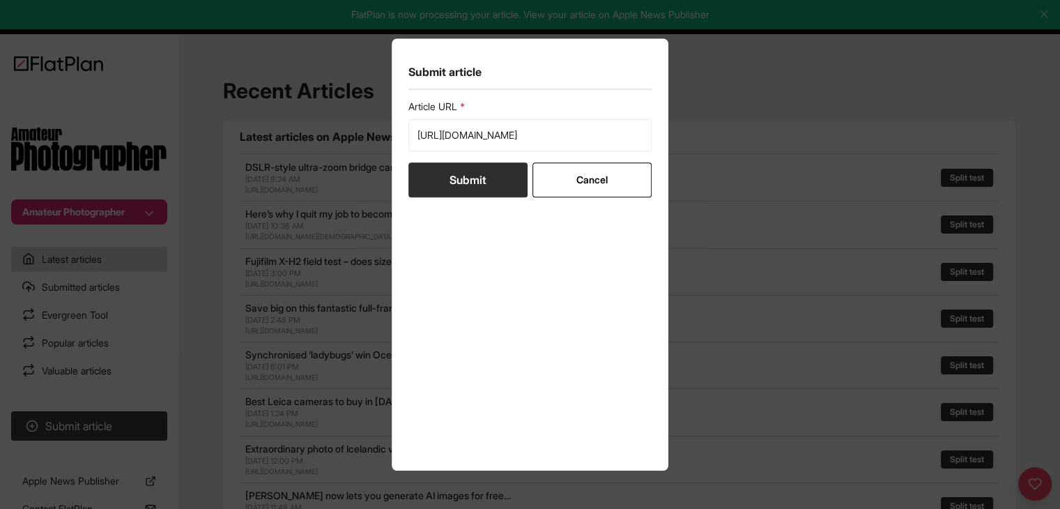
scroll to position [0, 0]
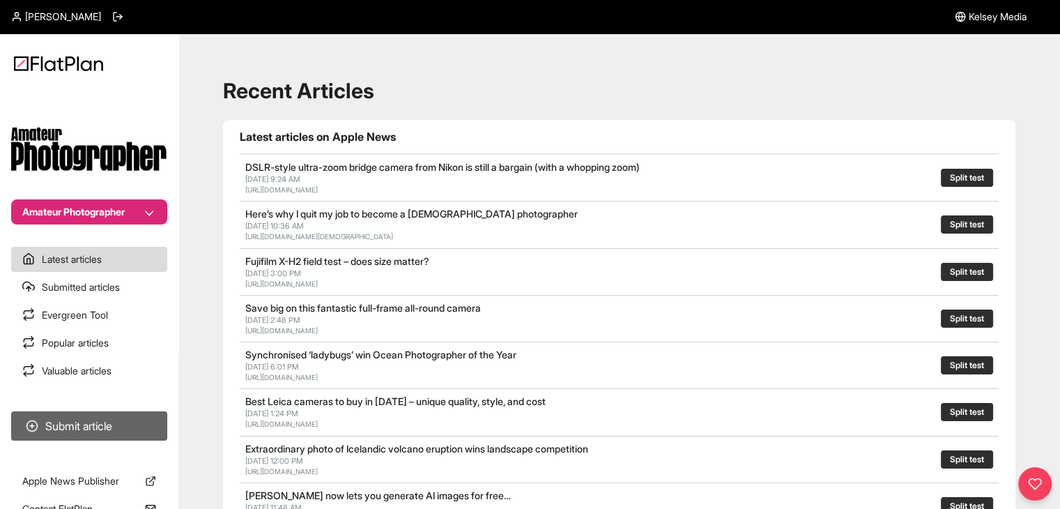
click at [155, 413] on button "Submit article" at bounding box center [89, 425] width 156 height 29
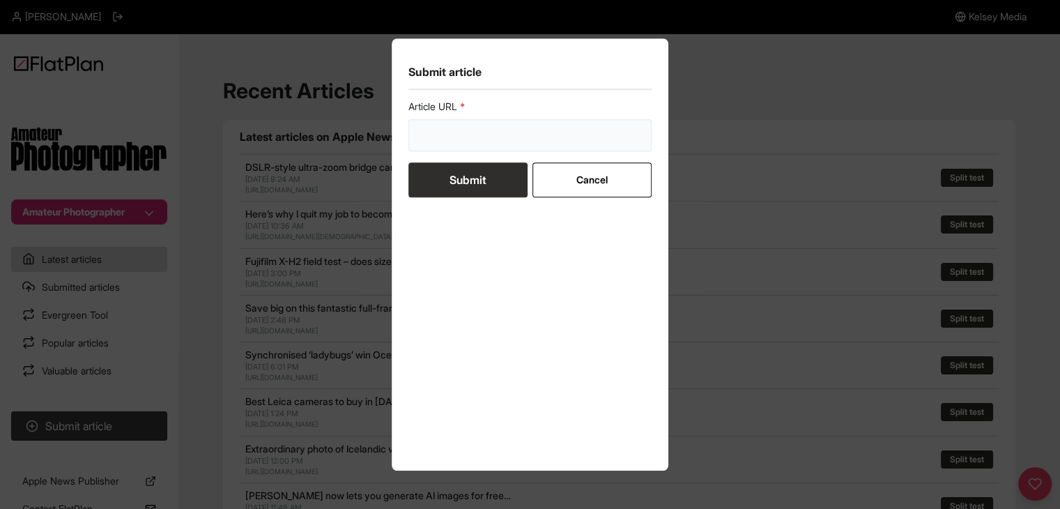
click at [483, 140] on input "url" at bounding box center [530, 135] width 244 height 32
paste input "[URL][DOMAIN_NAME]"
type input "[URL][DOMAIN_NAME]"
click at [479, 165] on button "Submit" at bounding box center [467, 179] width 119 height 35
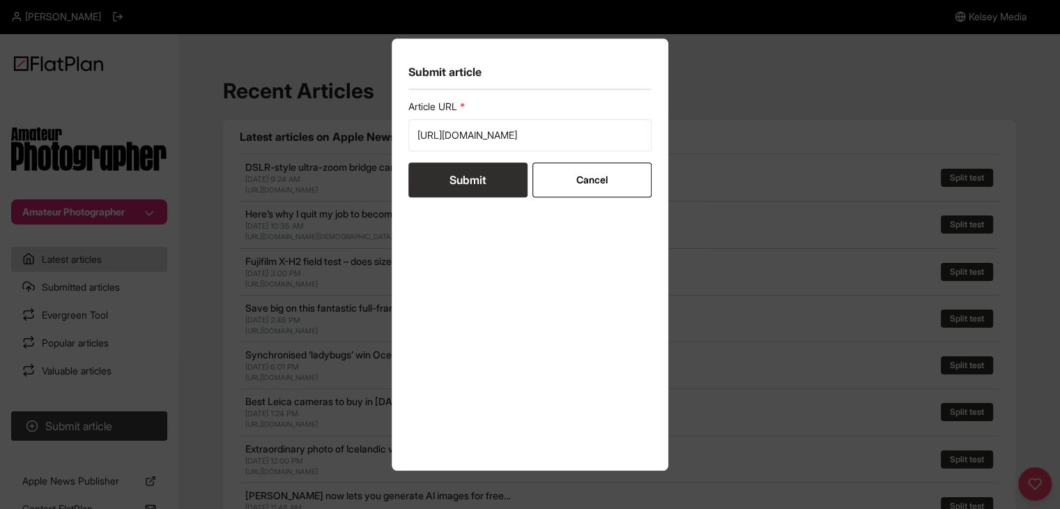
scroll to position [0, 0]
